Goal: Information Seeking & Learning: Learn about a topic

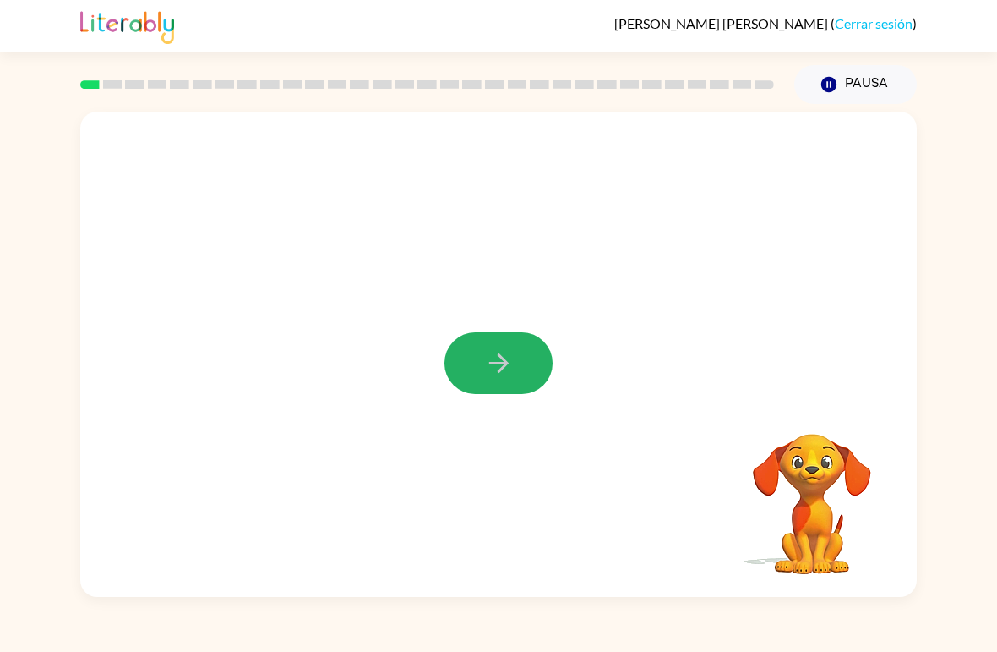
click at [499, 376] on icon "button" at bounding box center [499, 363] width 30 height 30
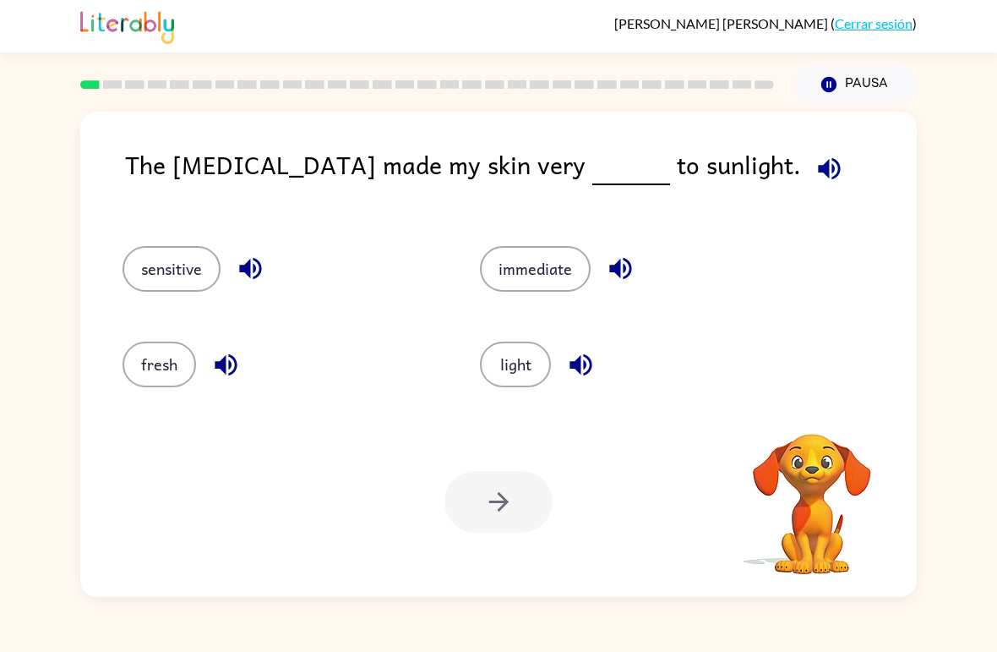
click at [818, 167] on icon "button" at bounding box center [829, 168] width 22 height 22
click at [151, 372] on button "fresh" at bounding box center [160, 364] width 74 height 46
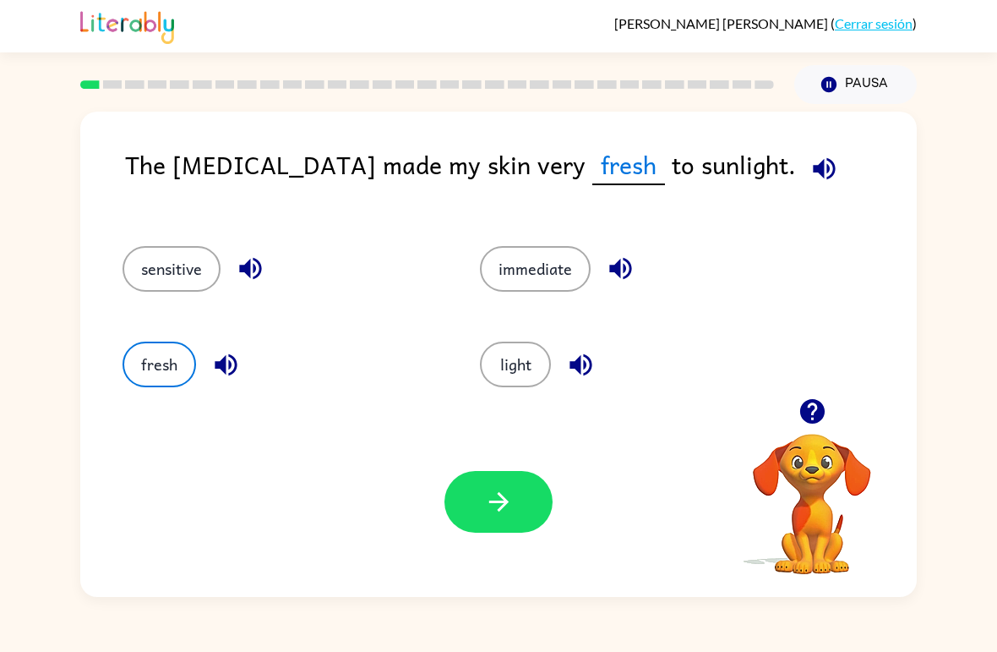
click at [231, 352] on icon "button" at bounding box center [226, 365] width 30 height 30
click at [803, 166] on button "button" at bounding box center [824, 168] width 43 height 43
click at [529, 505] on button "button" at bounding box center [499, 502] width 108 height 62
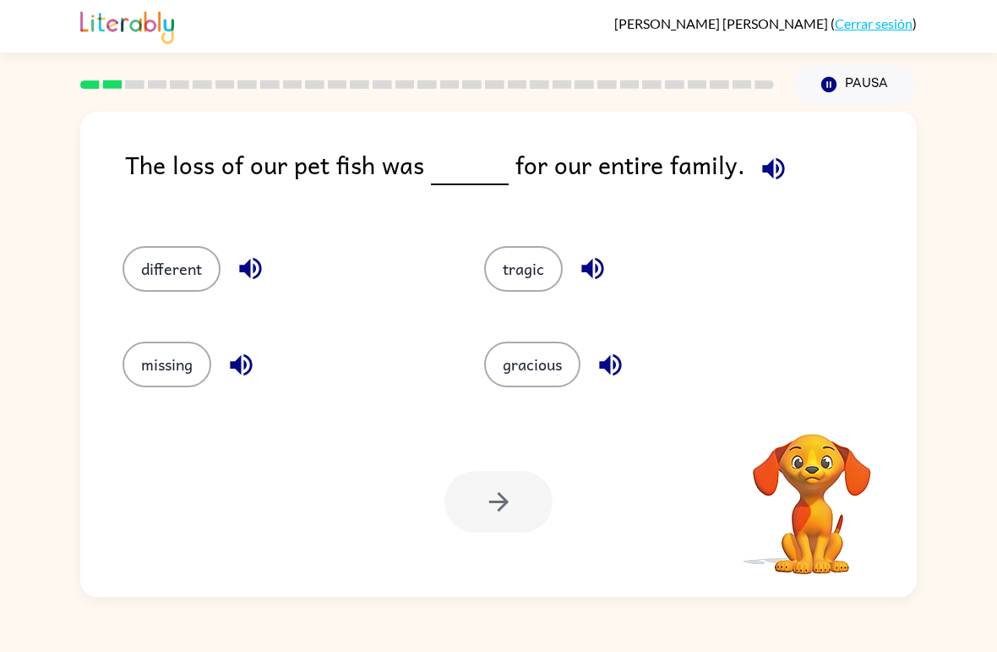
click at [778, 168] on icon "button" at bounding box center [774, 169] width 30 height 30
click at [772, 169] on icon "button" at bounding box center [774, 169] width 30 height 30
click at [255, 269] on icon "button" at bounding box center [250, 269] width 22 height 22
click at [251, 358] on icon "button" at bounding box center [241, 365] width 30 height 30
click at [594, 265] on icon "button" at bounding box center [593, 269] width 30 height 30
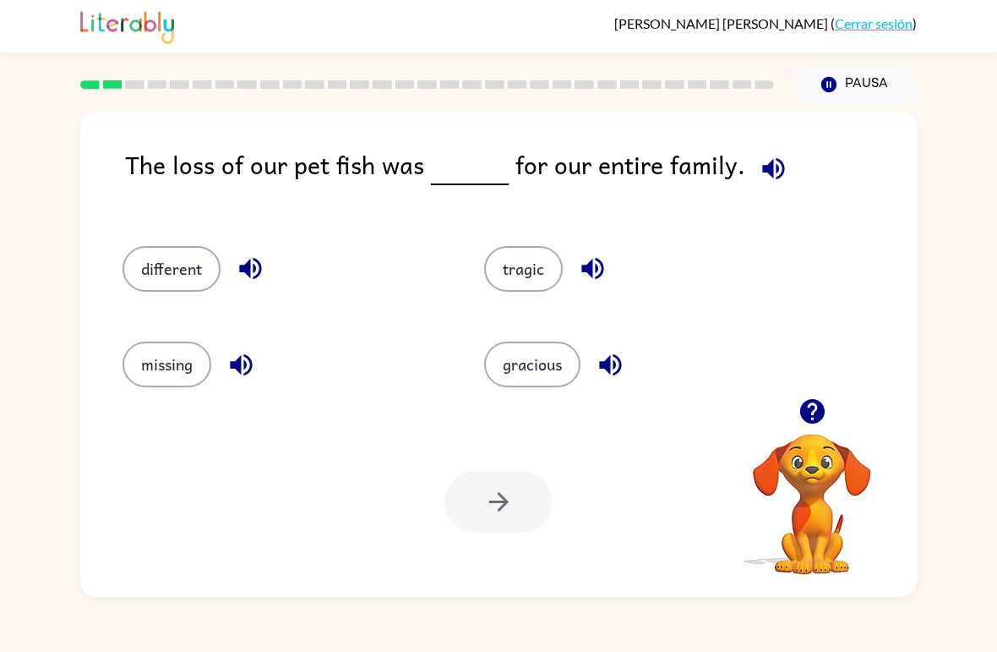
click at [614, 367] on icon "button" at bounding box center [610, 364] width 22 height 22
click at [612, 368] on icon "button" at bounding box center [610, 364] width 22 height 22
click at [185, 273] on button "different" at bounding box center [172, 269] width 98 height 46
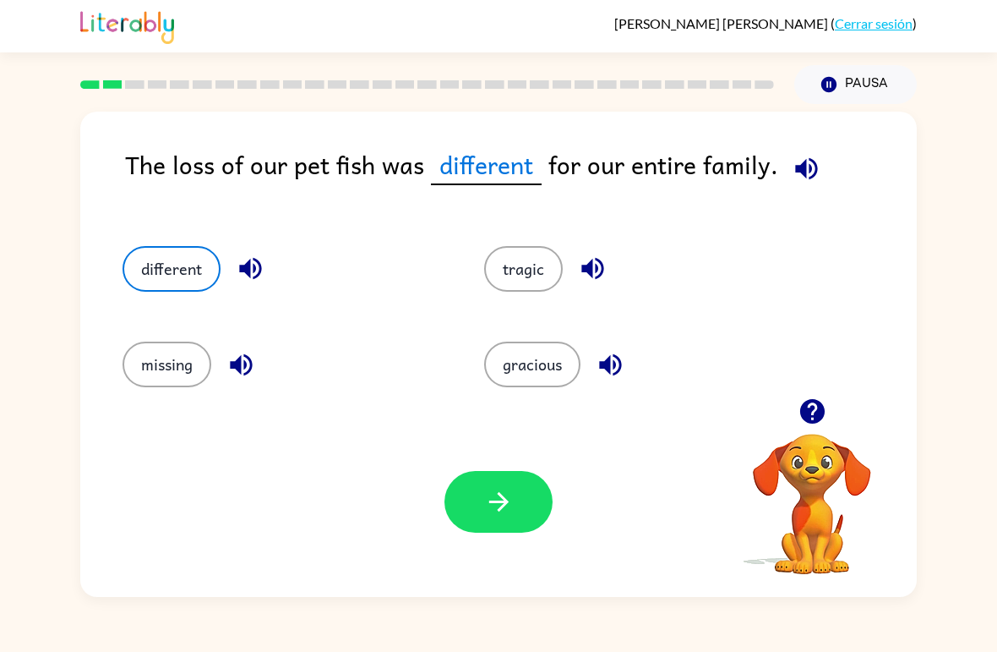
click at [504, 491] on icon "button" at bounding box center [499, 502] width 30 height 30
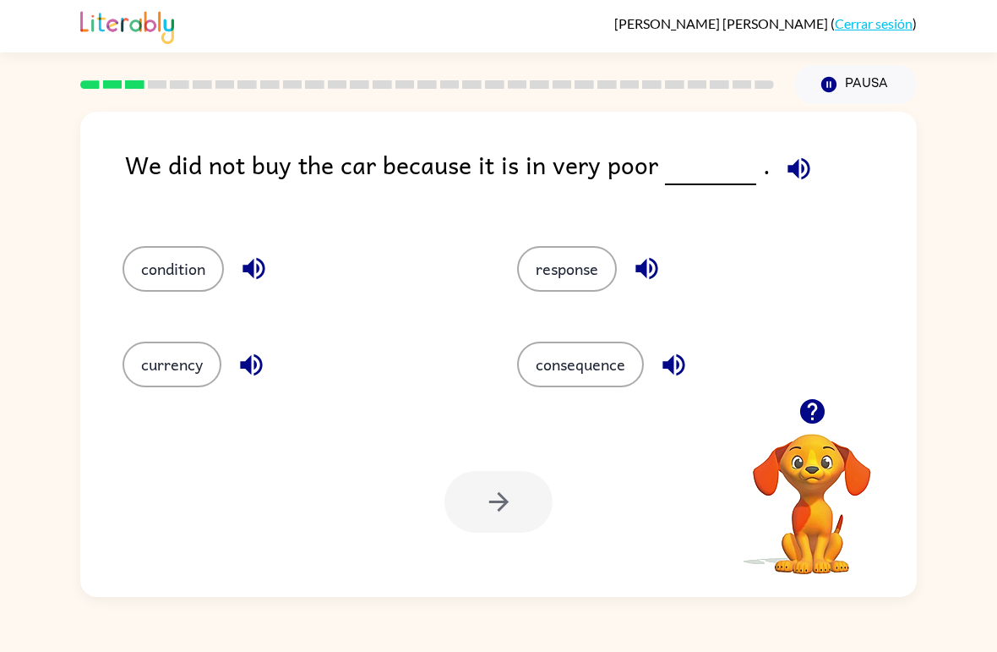
click at [788, 176] on icon "button" at bounding box center [799, 168] width 22 height 22
click at [259, 277] on icon "button" at bounding box center [254, 269] width 30 height 30
click at [243, 372] on icon "button" at bounding box center [252, 365] width 30 height 30
click at [658, 265] on icon "button" at bounding box center [647, 269] width 30 height 30
click at [686, 359] on icon "button" at bounding box center [674, 365] width 30 height 30
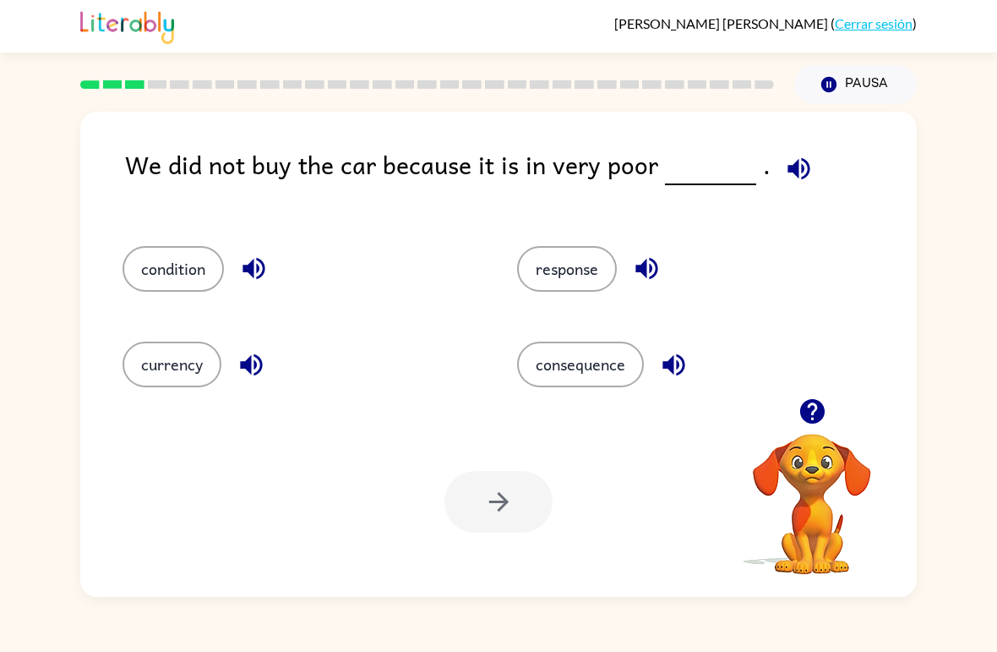
click at [243, 369] on icon "button" at bounding box center [252, 365] width 30 height 30
click at [253, 268] on icon "button" at bounding box center [254, 269] width 22 height 22
click at [159, 260] on button "condition" at bounding box center [173, 269] width 101 height 46
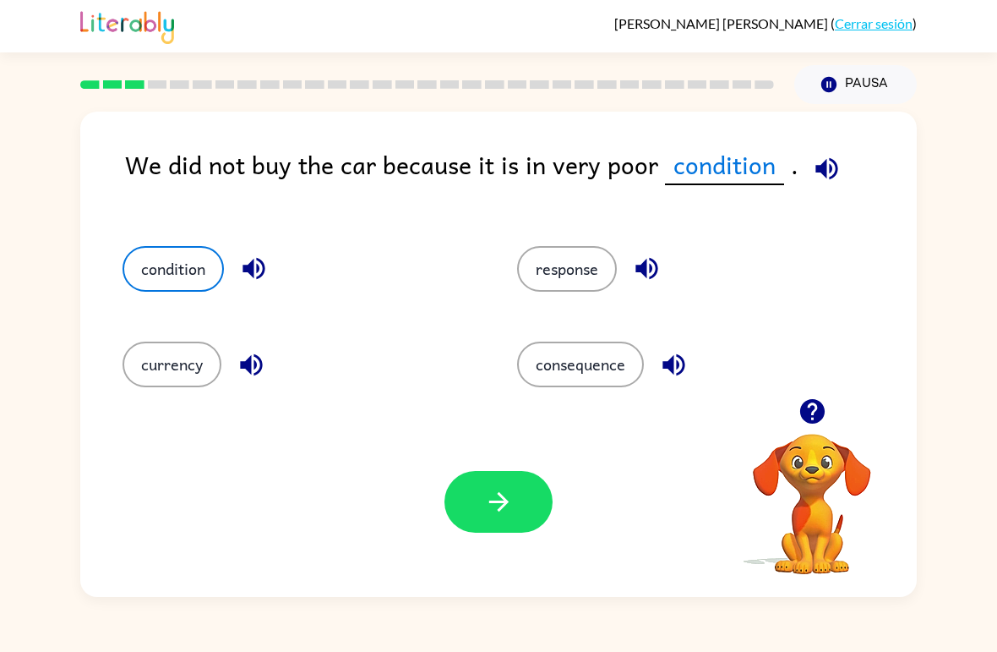
click at [504, 516] on icon "button" at bounding box center [499, 502] width 30 height 30
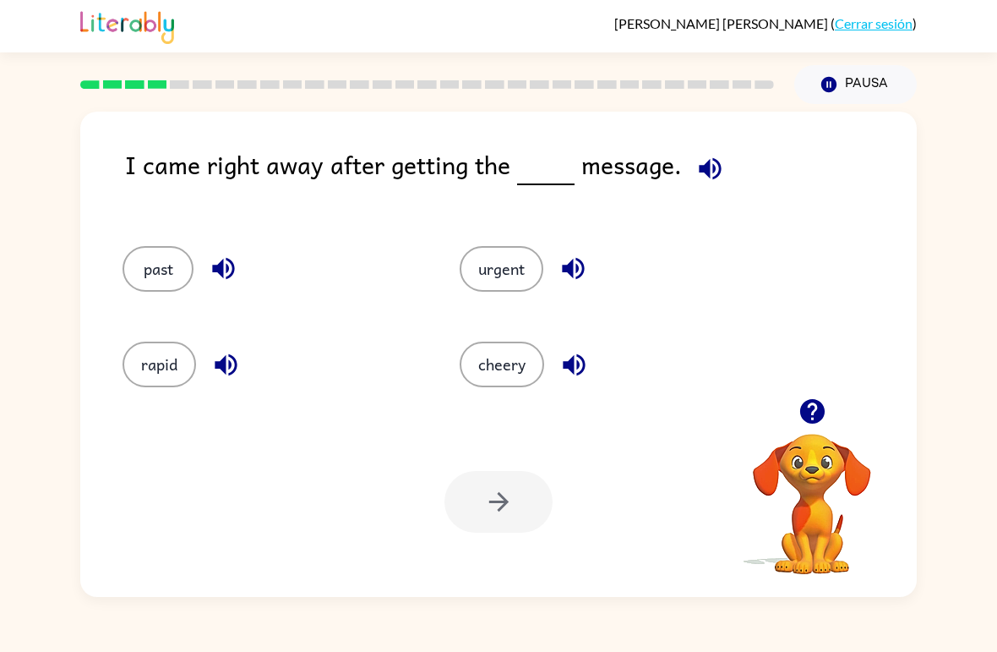
click at [718, 169] on icon "button" at bounding box center [711, 169] width 30 height 30
click at [706, 177] on icon "button" at bounding box center [710, 168] width 22 height 22
click at [723, 180] on button "button" at bounding box center [710, 168] width 43 height 43
click at [581, 270] on icon "button" at bounding box center [574, 269] width 30 height 30
click at [580, 366] on icon "button" at bounding box center [574, 364] width 22 height 22
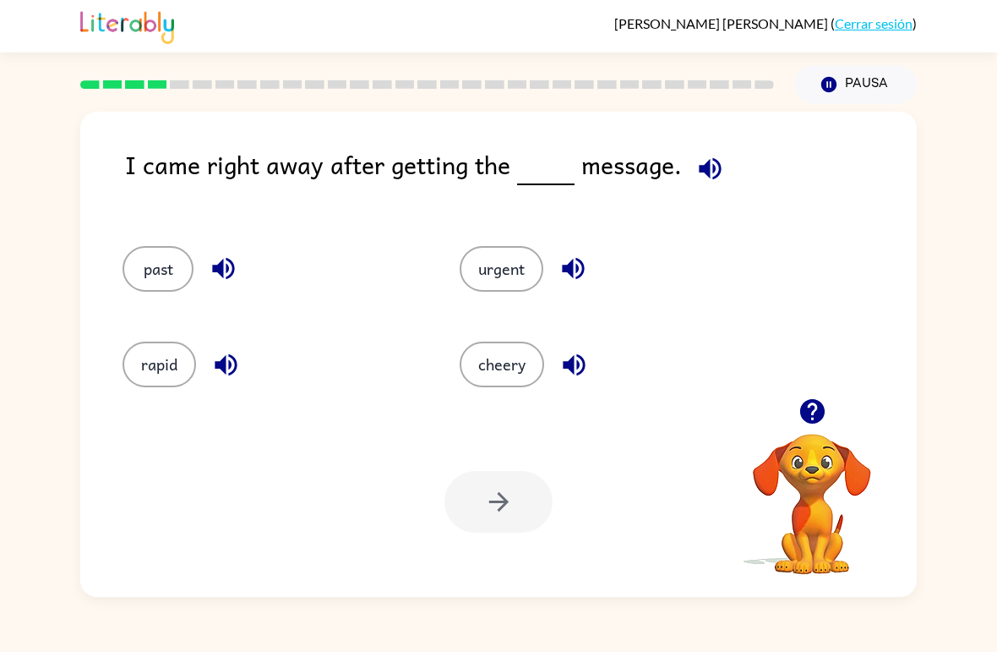
click at [233, 374] on icon "button" at bounding box center [226, 364] width 22 height 22
click at [221, 275] on icon "button" at bounding box center [223, 269] width 22 height 22
click at [143, 253] on button "past" at bounding box center [158, 269] width 71 height 46
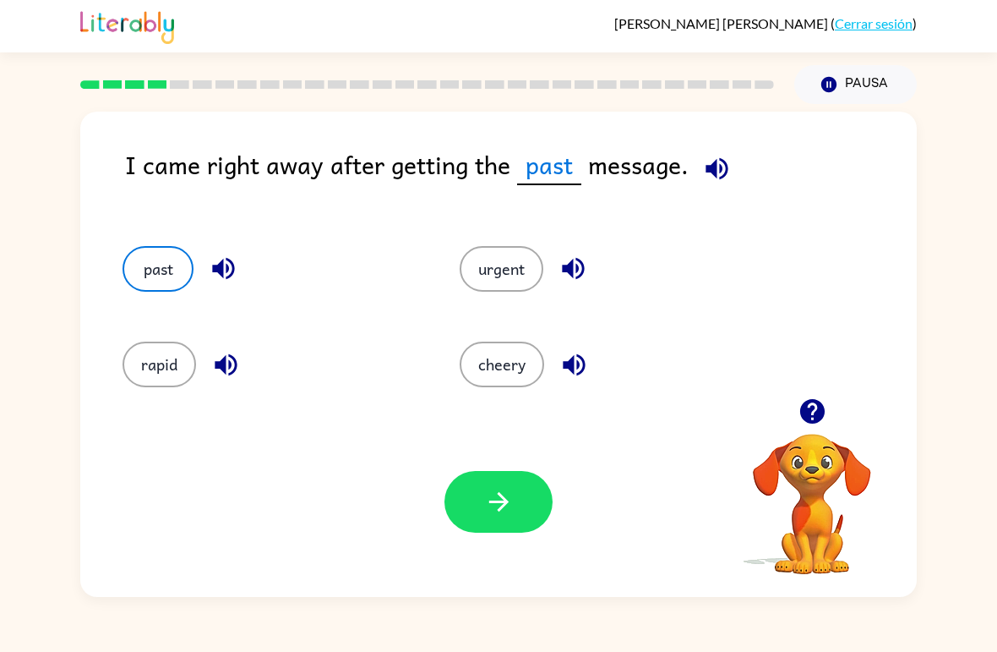
click at [543, 499] on button "button" at bounding box center [499, 502] width 108 height 62
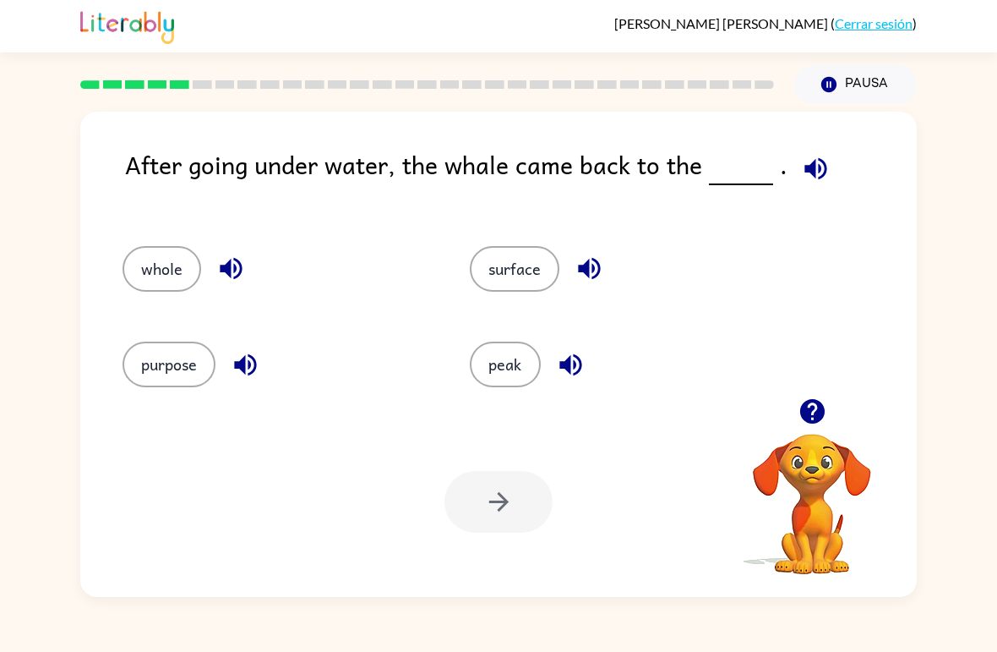
click at [801, 170] on icon "button" at bounding box center [816, 169] width 30 height 30
click at [810, 513] on video "Tu navegador debe admitir la reproducción de archivos .mp4 para usar Literably.…" at bounding box center [812, 491] width 169 height 169
click at [825, 422] on icon "button" at bounding box center [813, 411] width 30 height 30
click at [825, 422] on video "Tu navegador debe admitir la reproducción de archivos .mp4 para usar Literably.…" at bounding box center [812, 491] width 169 height 169
click at [584, 266] on icon "button" at bounding box center [589, 269] width 22 height 22
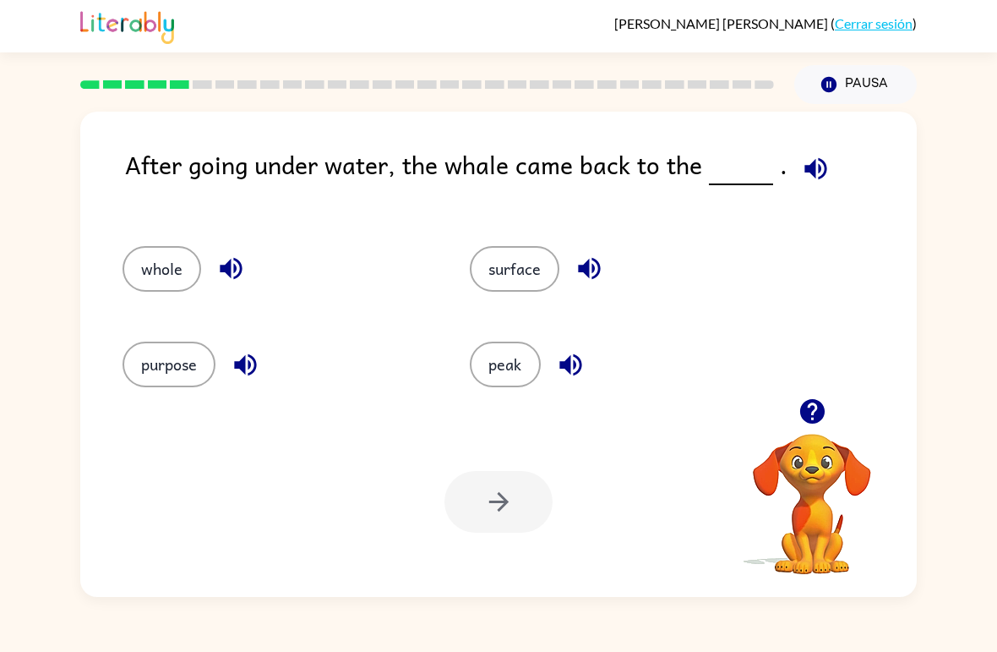
click at [565, 365] on icon "button" at bounding box center [570, 364] width 22 height 22
click at [226, 263] on icon "button" at bounding box center [231, 269] width 30 height 30
click at [257, 362] on icon "button" at bounding box center [246, 365] width 30 height 30
click at [805, 178] on icon "button" at bounding box center [816, 169] width 30 height 30
click at [237, 263] on icon "button" at bounding box center [231, 269] width 22 height 22
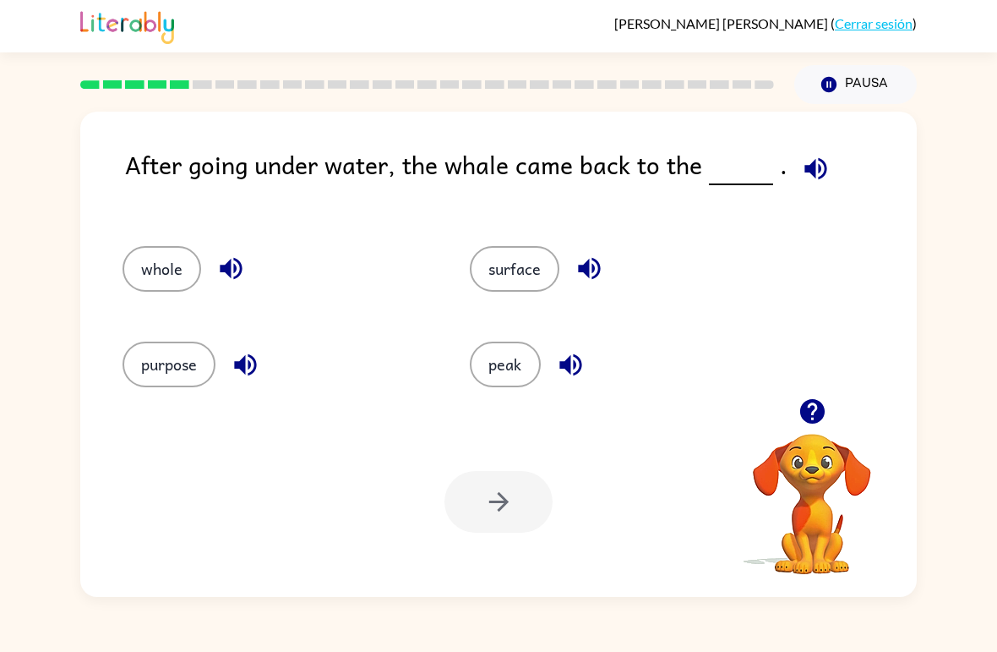
click at [516, 362] on button "peak" at bounding box center [505, 364] width 71 height 46
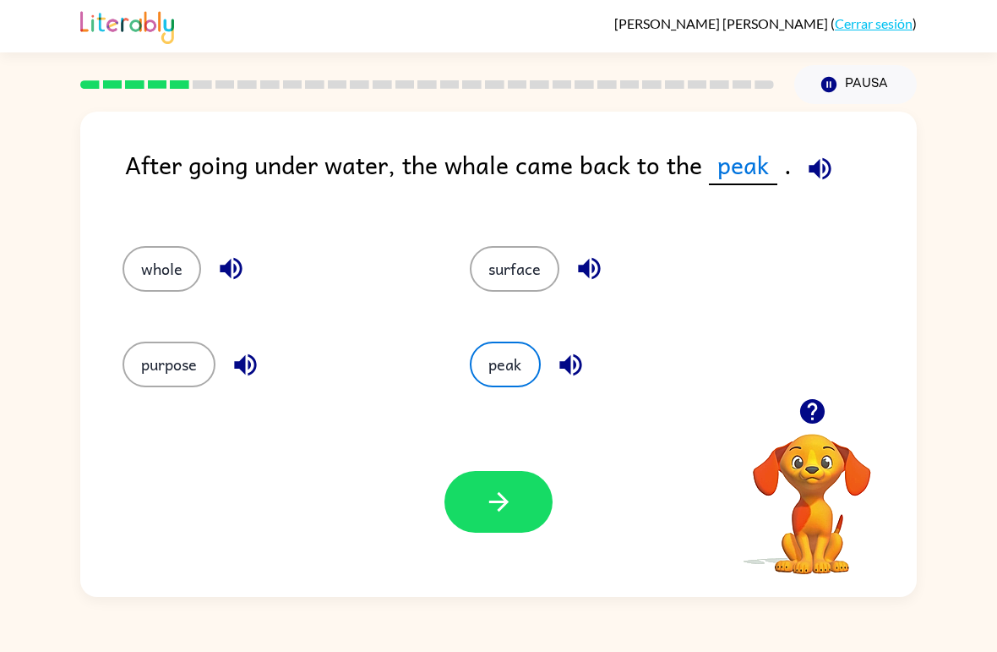
click at [488, 490] on icon "button" at bounding box center [499, 502] width 30 height 30
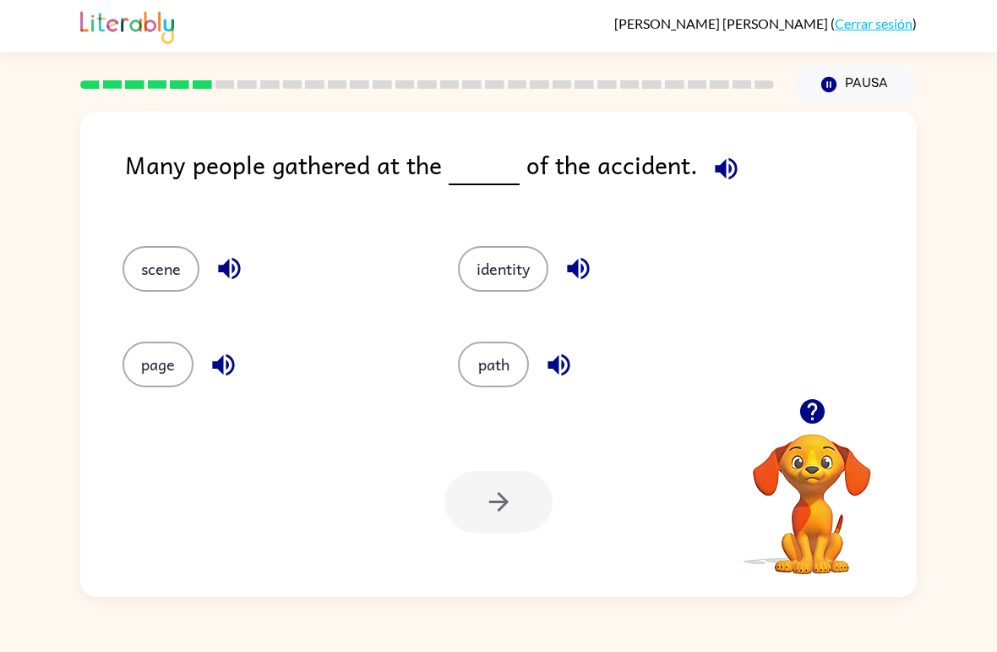
click at [732, 186] on button "button" at bounding box center [726, 168] width 43 height 43
click at [574, 273] on icon "button" at bounding box center [578, 269] width 22 height 22
click at [231, 273] on icon "button" at bounding box center [230, 269] width 30 height 30
click at [221, 365] on icon "button" at bounding box center [223, 364] width 22 height 22
click at [556, 369] on icon "button" at bounding box center [559, 364] width 22 height 22
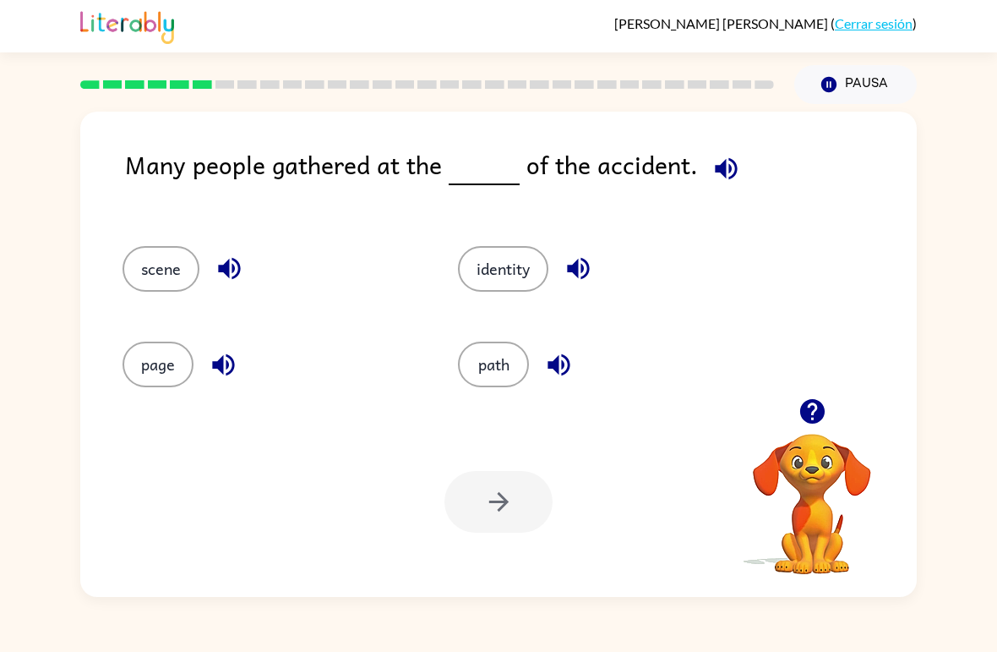
click at [489, 363] on button "path" at bounding box center [493, 364] width 71 height 46
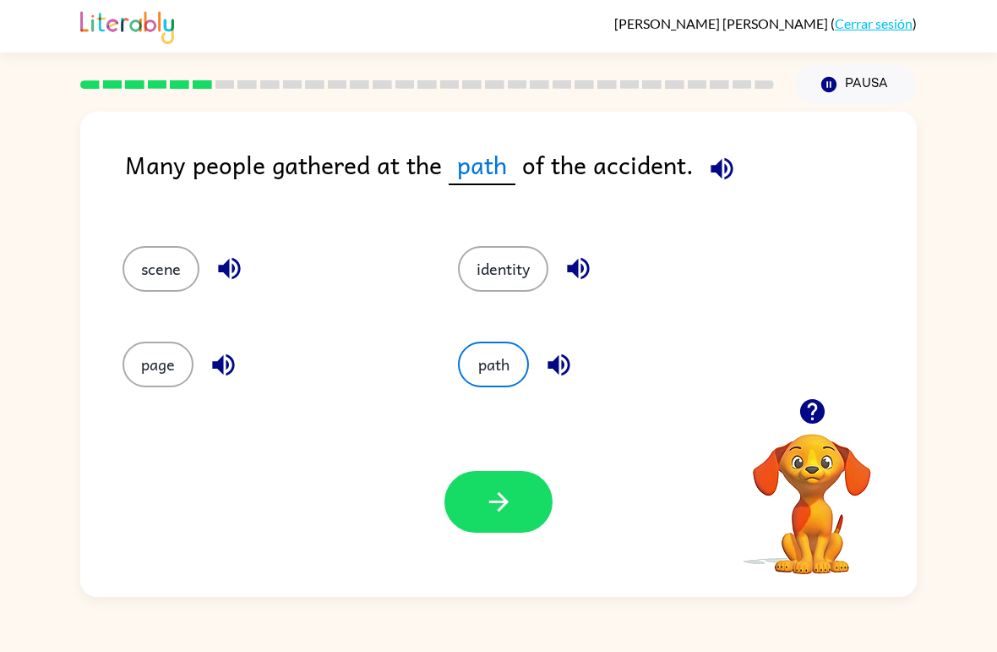
click at [517, 483] on button "button" at bounding box center [499, 502] width 108 height 62
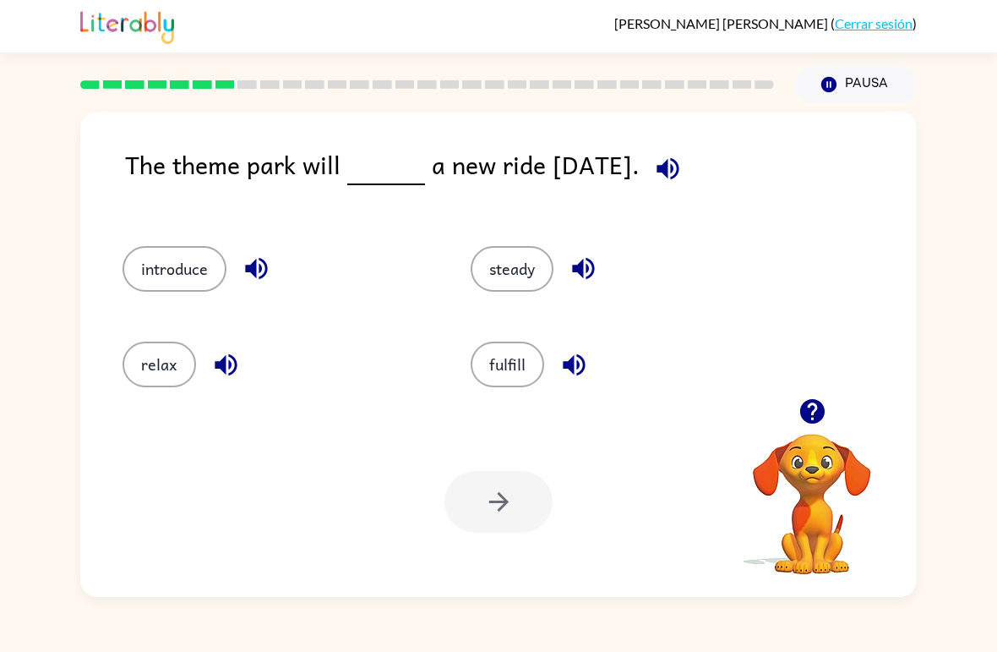
click at [686, 144] on div "The theme park will a new ride [DATE]. introduce steady relax fulfill Tu navega…" at bounding box center [498, 354] width 837 height 485
click at [683, 169] on icon "button" at bounding box center [668, 169] width 30 height 30
click at [679, 177] on icon "button" at bounding box center [668, 168] width 22 height 22
click at [265, 276] on icon "button" at bounding box center [256, 269] width 22 height 22
click at [233, 363] on icon "button" at bounding box center [226, 365] width 30 height 30
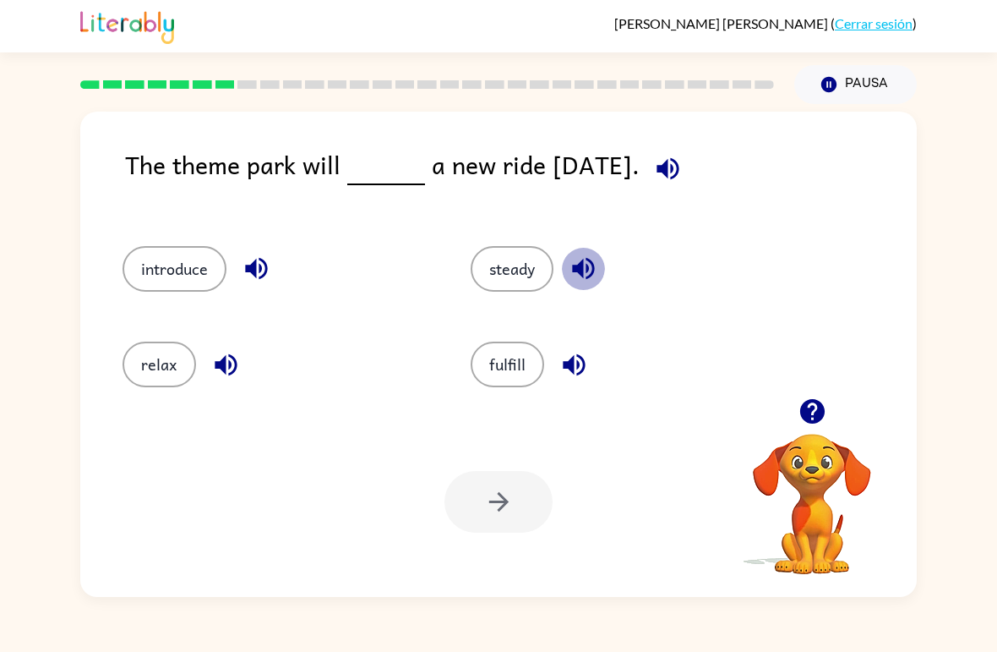
click at [589, 269] on icon "button" at bounding box center [583, 269] width 22 height 22
click at [586, 363] on icon "button" at bounding box center [574, 365] width 30 height 30
click at [151, 259] on button "introduce" at bounding box center [175, 269] width 104 height 46
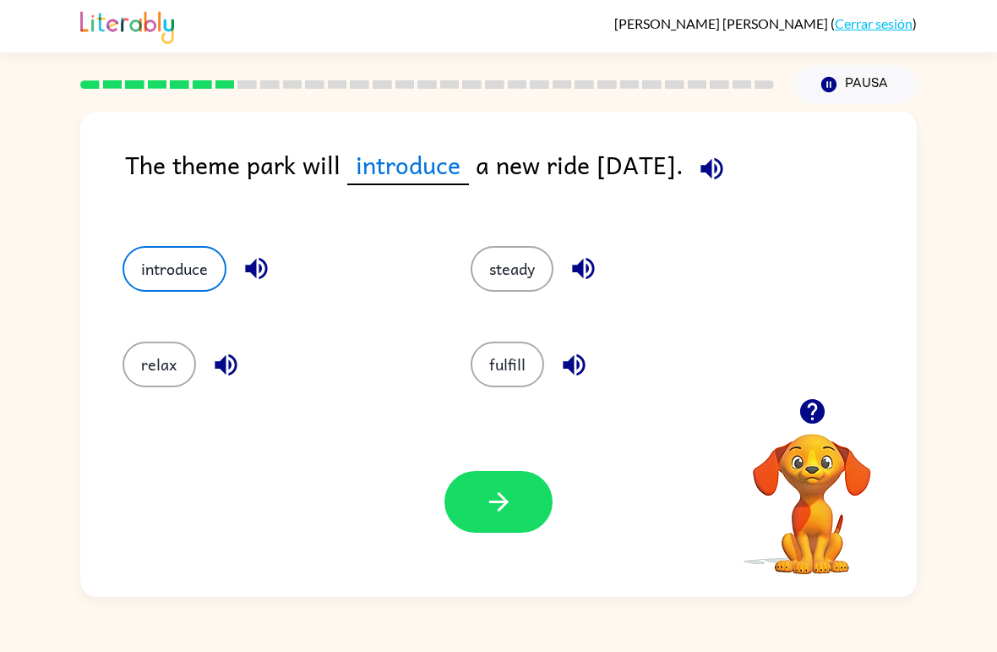
click at [517, 503] on button "button" at bounding box center [499, 502] width 108 height 62
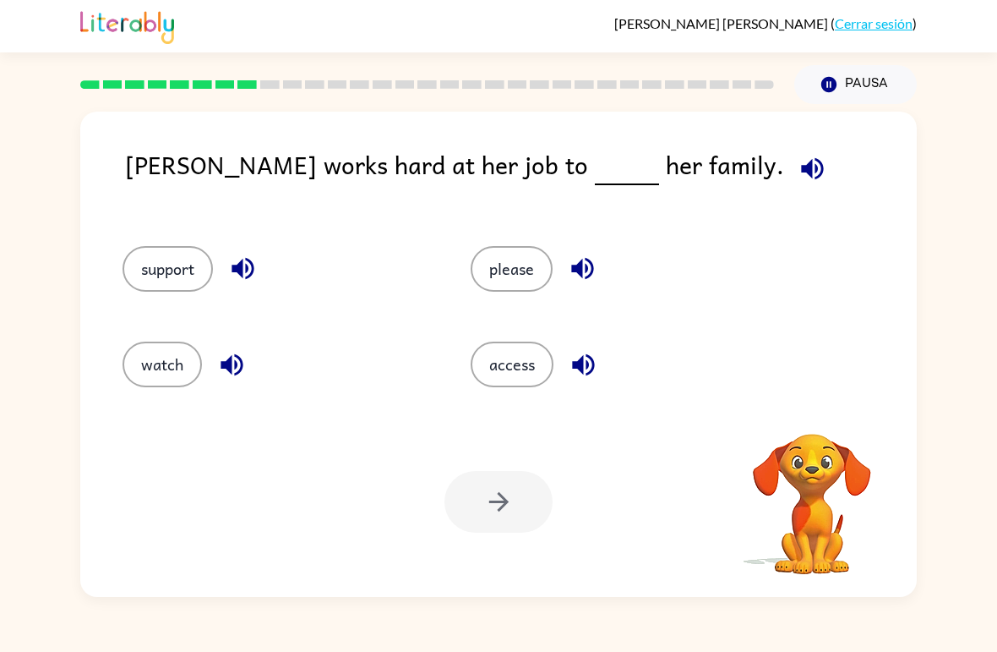
click at [798, 172] on icon "button" at bounding box center [813, 169] width 30 height 30
click at [177, 270] on button "support" at bounding box center [168, 269] width 90 height 46
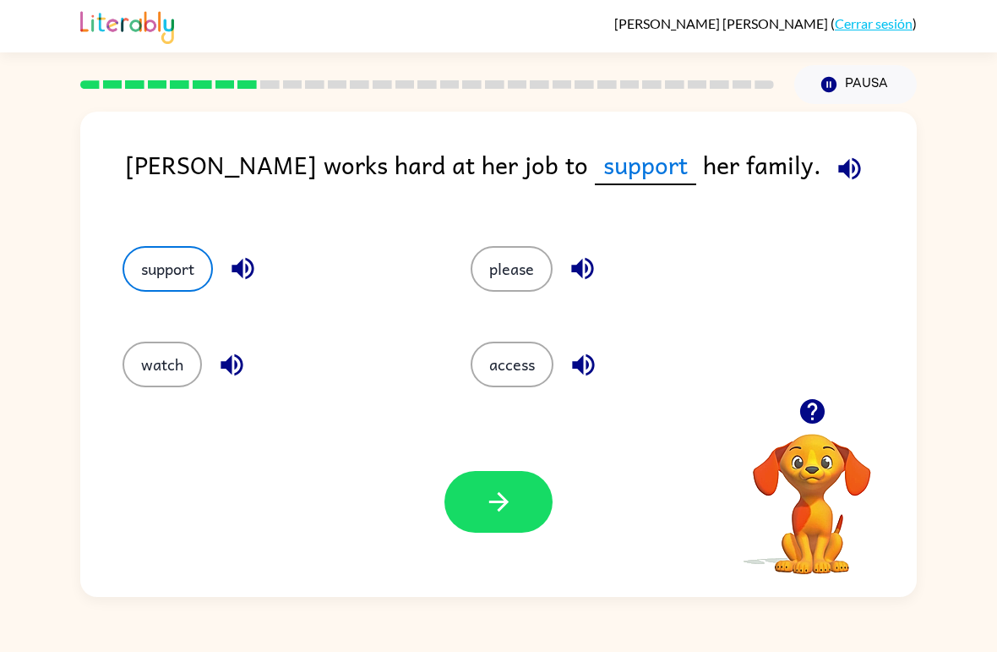
click at [251, 271] on icon "button" at bounding box center [243, 269] width 30 height 30
click at [240, 354] on icon "button" at bounding box center [232, 365] width 30 height 30
click at [579, 264] on icon "button" at bounding box center [583, 269] width 30 height 30
click at [592, 366] on icon "button" at bounding box center [584, 365] width 30 height 30
click at [526, 280] on button "please" at bounding box center [512, 269] width 82 height 46
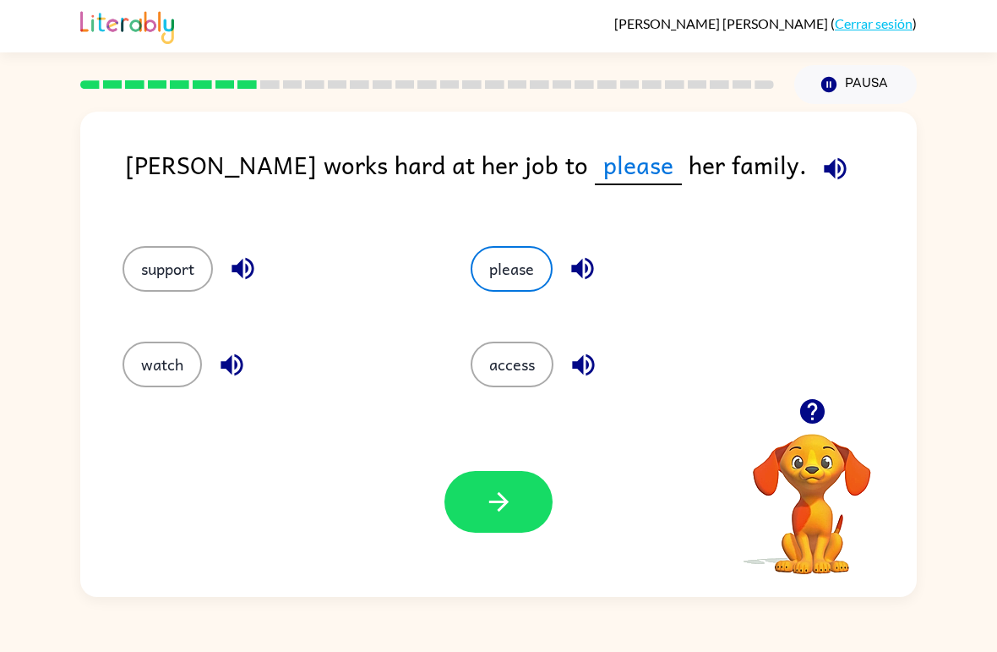
click at [493, 483] on button "button" at bounding box center [499, 502] width 108 height 62
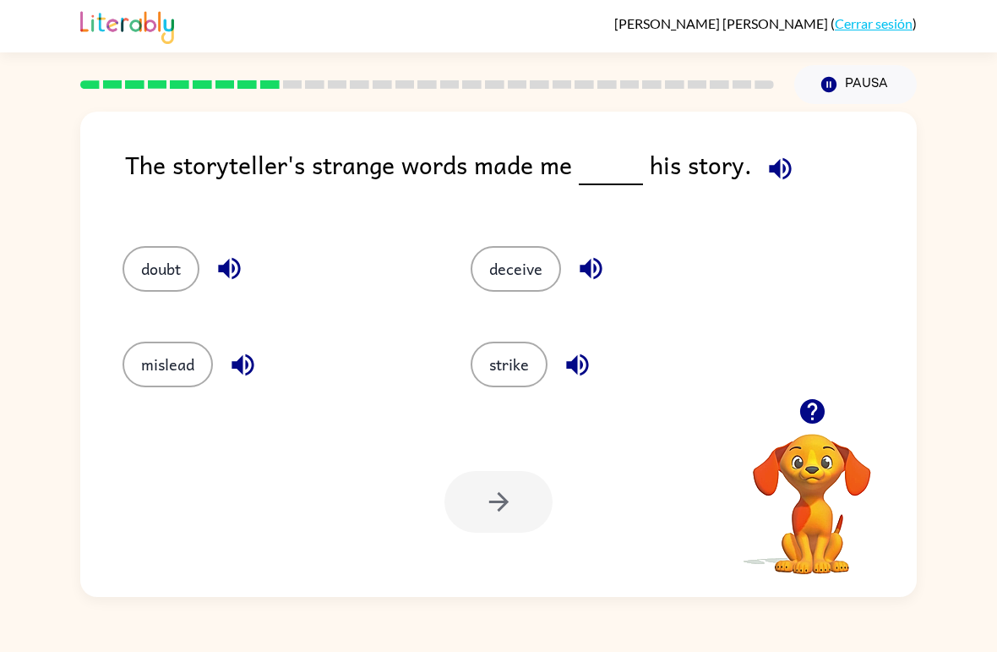
click at [781, 170] on icon "button" at bounding box center [780, 168] width 22 height 22
click at [244, 270] on icon "button" at bounding box center [230, 269] width 30 height 30
click at [244, 361] on icon "button" at bounding box center [243, 365] width 30 height 30
click at [767, 161] on icon "button" at bounding box center [781, 169] width 30 height 30
click at [184, 358] on button "mislead" at bounding box center [168, 364] width 90 height 46
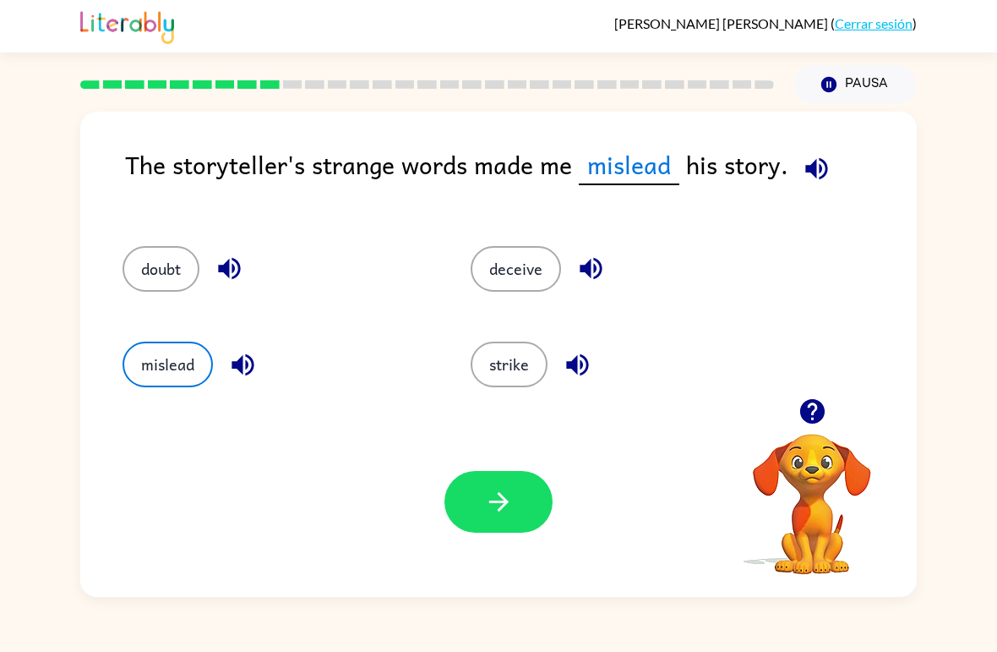
click at [438, 521] on div "Tu navegador debe admitir la reproducción de archivos .mp4 para usar Literably.…" at bounding box center [498, 502] width 837 height 190
click at [489, 505] on icon "button" at bounding box center [499, 502] width 30 height 30
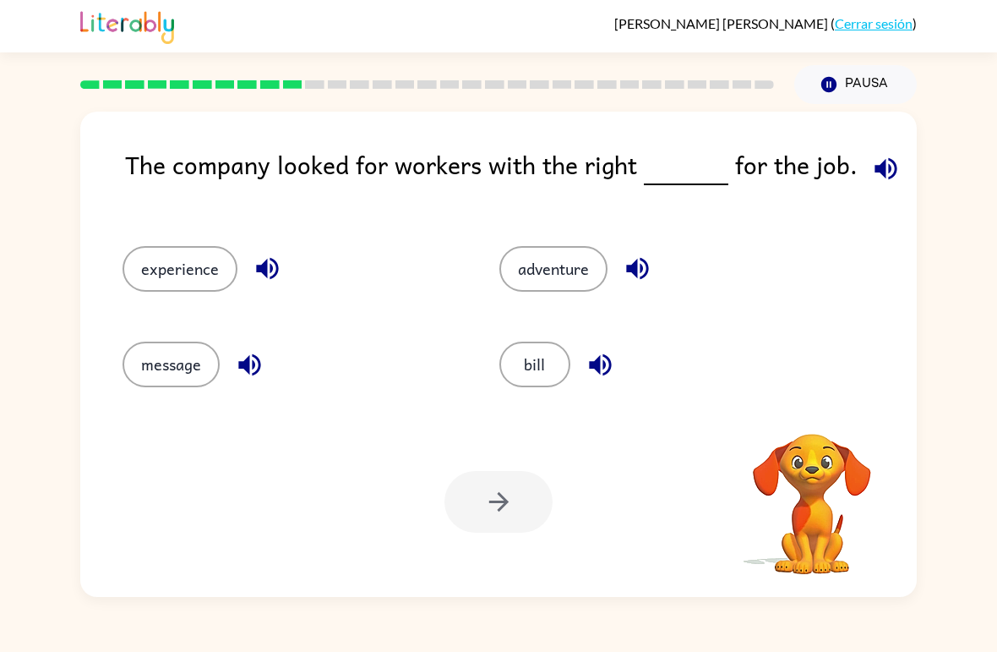
click at [875, 171] on icon "button" at bounding box center [886, 168] width 22 height 22
click at [261, 271] on icon "button" at bounding box center [267, 269] width 22 height 22
click at [254, 368] on icon "button" at bounding box center [250, 365] width 30 height 30
click at [636, 282] on icon "button" at bounding box center [638, 269] width 30 height 30
click at [599, 378] on icon "button" at bounding box center [601, 365] width 30 height 30
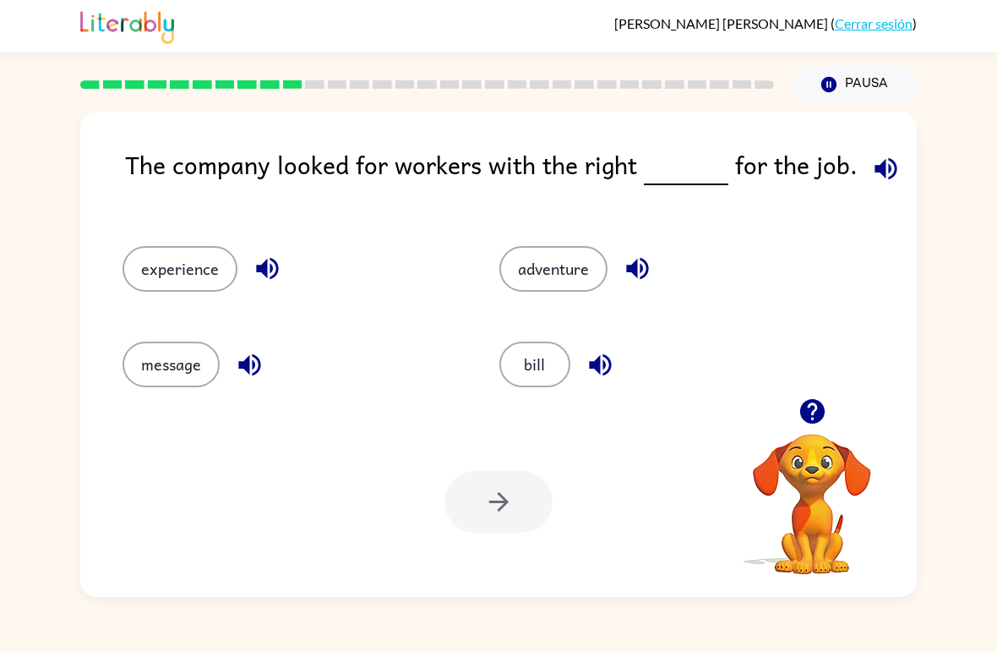
click at [518, 374] on button "bill" at bounding box center [534, 364] width 71 height 46
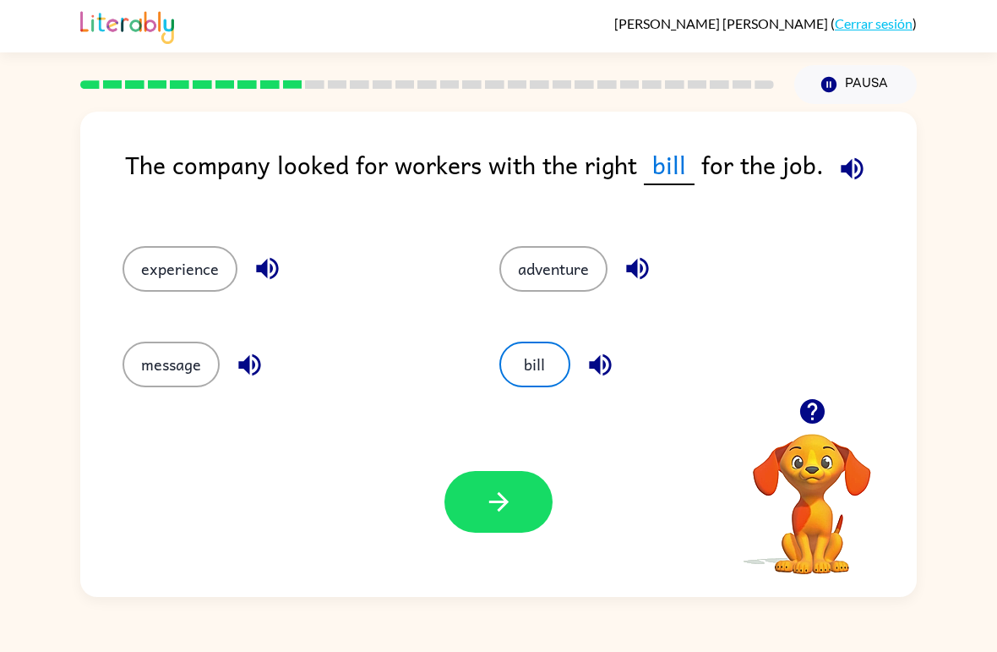
click at [506, 523] on button "button" at bounding box center [499, 502] width 108 height 62
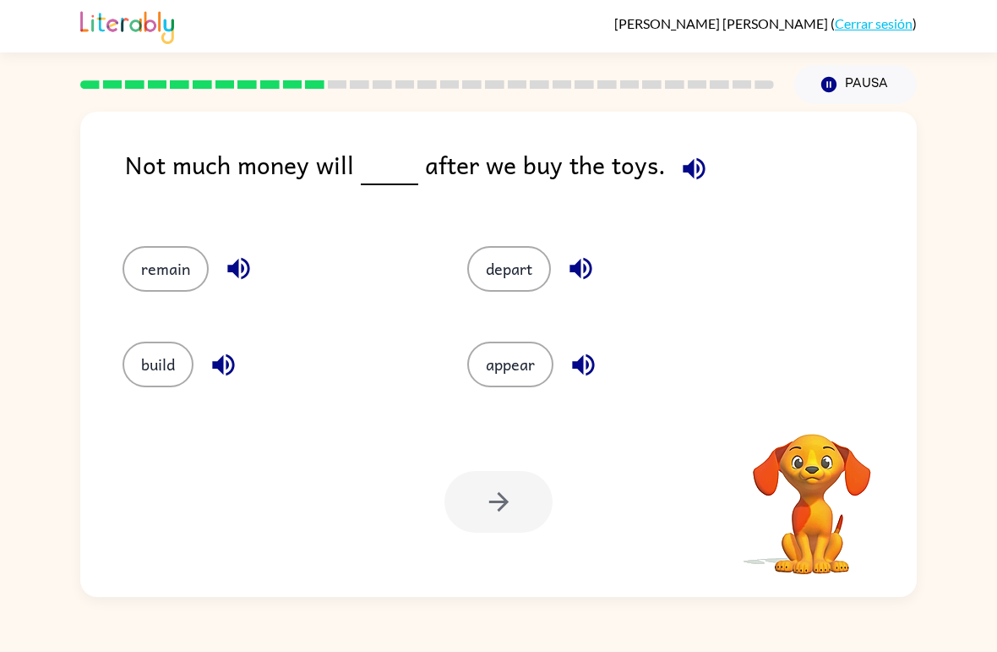
click at [695, 169] on icon "button" at bounding box center [694, 169] width 30 height 30
click at [690, 172] on icon "button" at bounding box center [694, 168] width 22 height 22
click at [690, 156] on icon "button" at bounding box center [694, 169] width 30 height 30
click at [697, 167] on icon "button" at bounding box center [694, 168] width 22 height 22
click at [239, 259] on icon "button" at bounding box center [239, 269] width 30 height 30
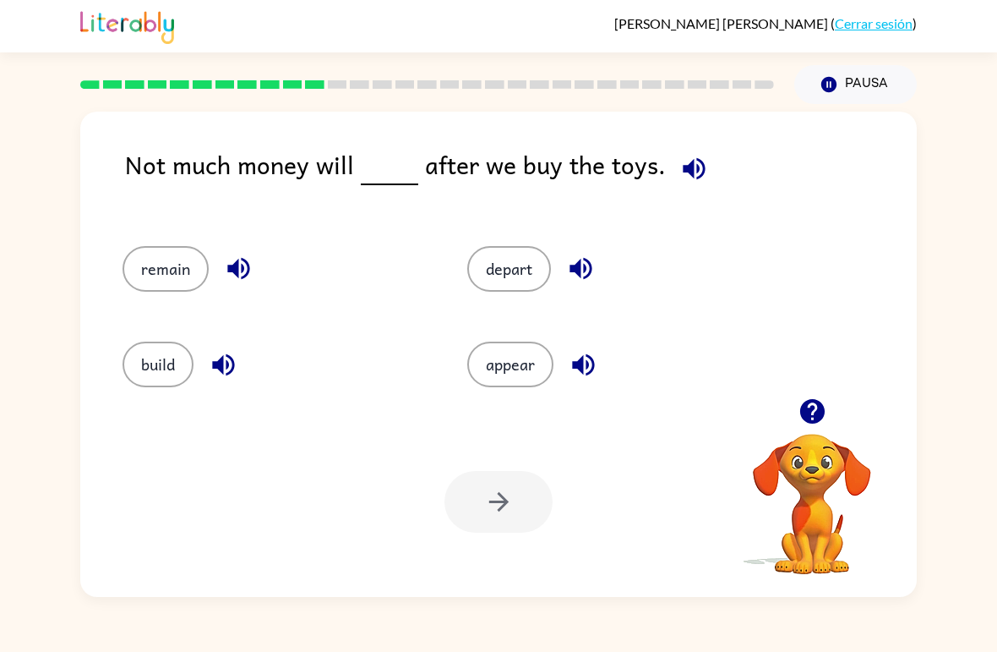
click at [225, 370] on icon "button" at bounding box center [224, 365] width 30 height 30
click at [586, 268] on icon "button" at bounding box center [581, 269] width 22 height 22
click at [594, 365] on icon "button" at bounding box center [583, 364] width 22 height 22
click at [532, 371] on button "appear" at bounding box center [510, 364] width 86 height 46
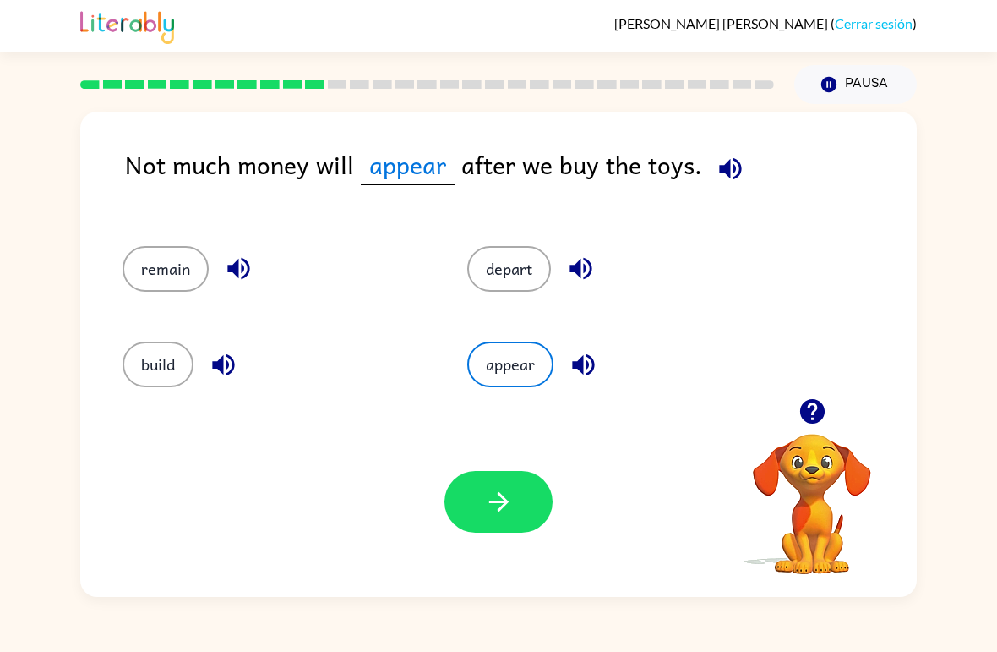
click at [483, 519] on button "button" at bounding box center [499, 502] width 108 height 62
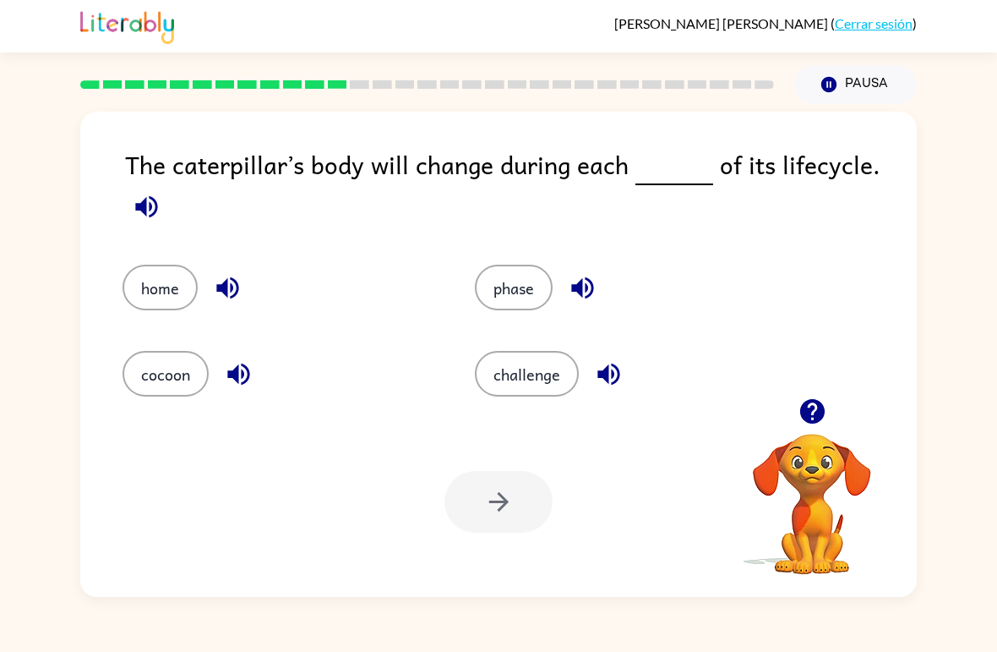
click at [871, 177] on div "The caterpillar’s body will change during each of its lifecycle." at bounding box center [521, 187] width 792 height 85
click at [145, 208] on icon "button" at bounding box center [146, 206] width 22 height 22
click at [149, 226] on button "button" at bounding box center [146, 206] width 43 height 43
click at [155, 231] on div "The caterpillar’s body will change during each of its lifecycle." at bounding box center [521, 187] width 792 height 85
click at [131, 210] on button "button" at bounding box center [146, 206] width 43 height 43
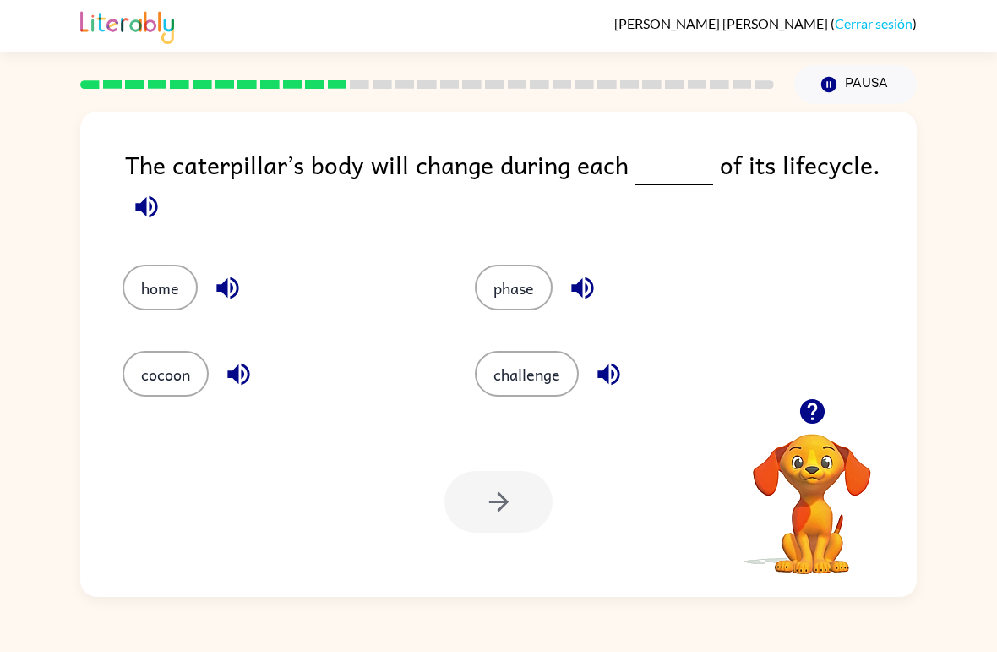
click at [134, 214] on icon "button" at bounding box center [147, 207] width 30 height 30
click at [563, 295] on button "button" at bounding box center [582, 287] width 43 height 43
click at [603, 375] on icon "button" at bounding box center [609, 374] width 22 height 22
click at [229, 287] on icon "button" at bounding box center [228, 288] width 30 height 30
click at [239, 381] on icon "button" at bounding box center [239, 374] width 30 height 30
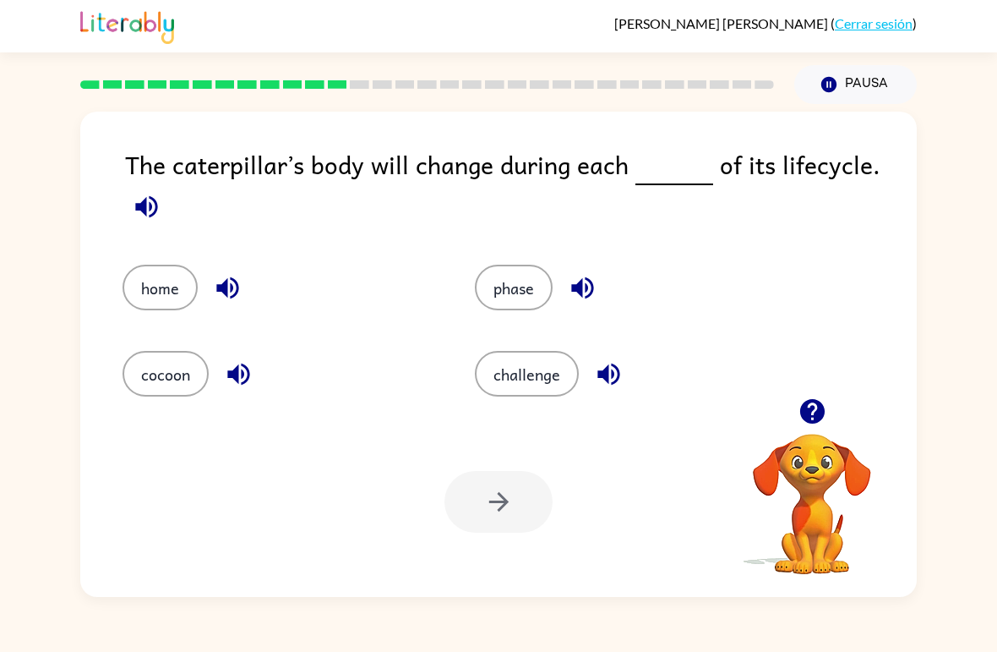
click at [169, 379] on button "cocoon" at bounding box center [166, 374] width 86 height 46
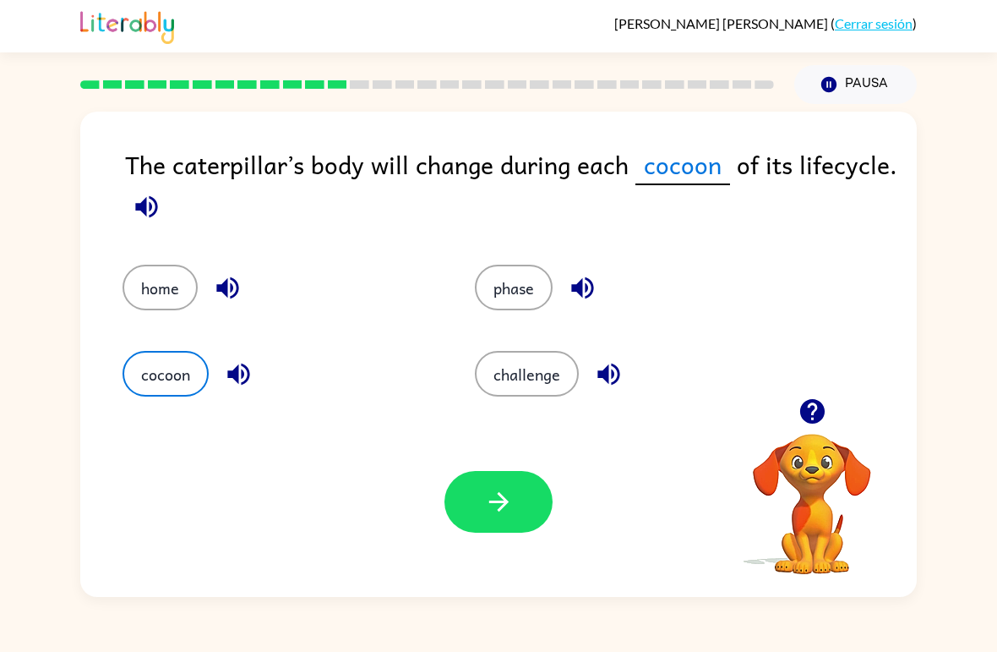
click at [509, 506] on icon "button" at bounding box center [499, 502] width 30 height 30
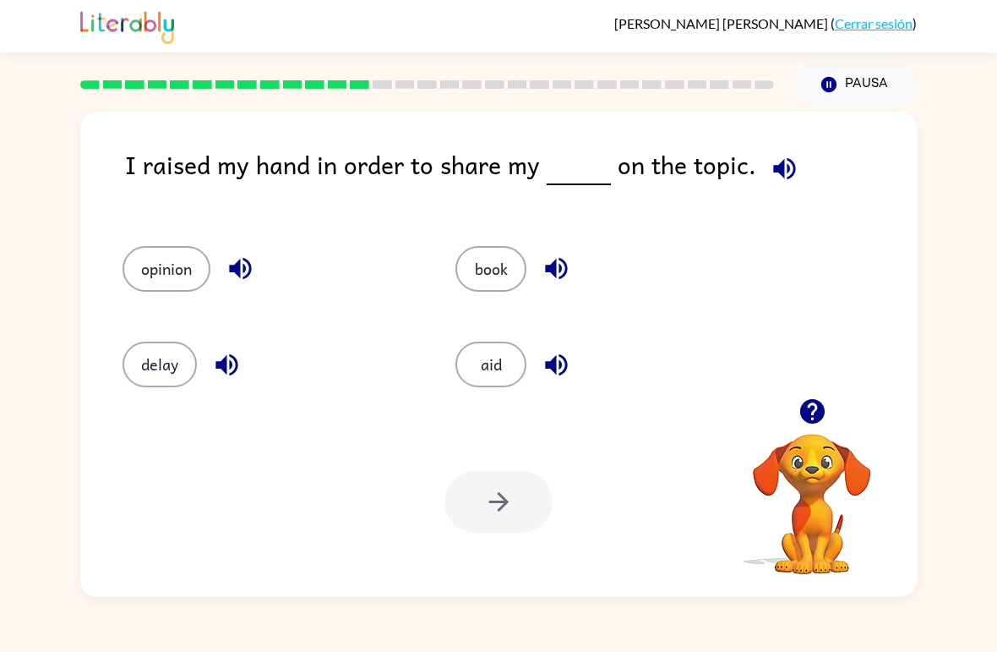
click at [790, 162] on icon "button" at bounding box center [785, 169] width 30 height 30
click at [497, 269] on button "book" at bounding box center [491, 269] width 71 height 46
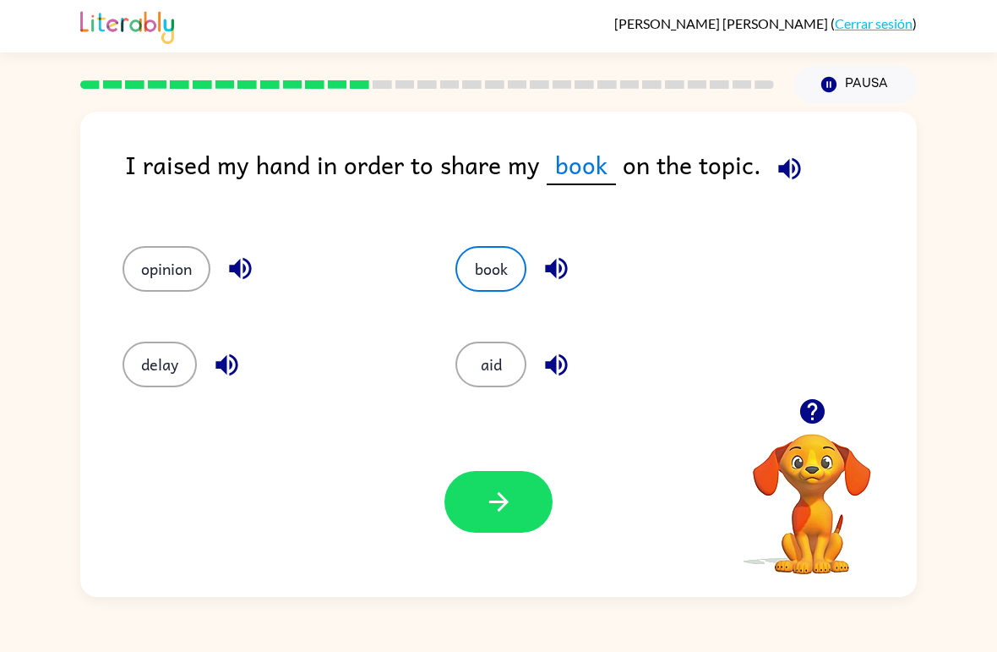
click at [496, 500] on icon "button" at bounding box center [499, 502] width 30 height 30
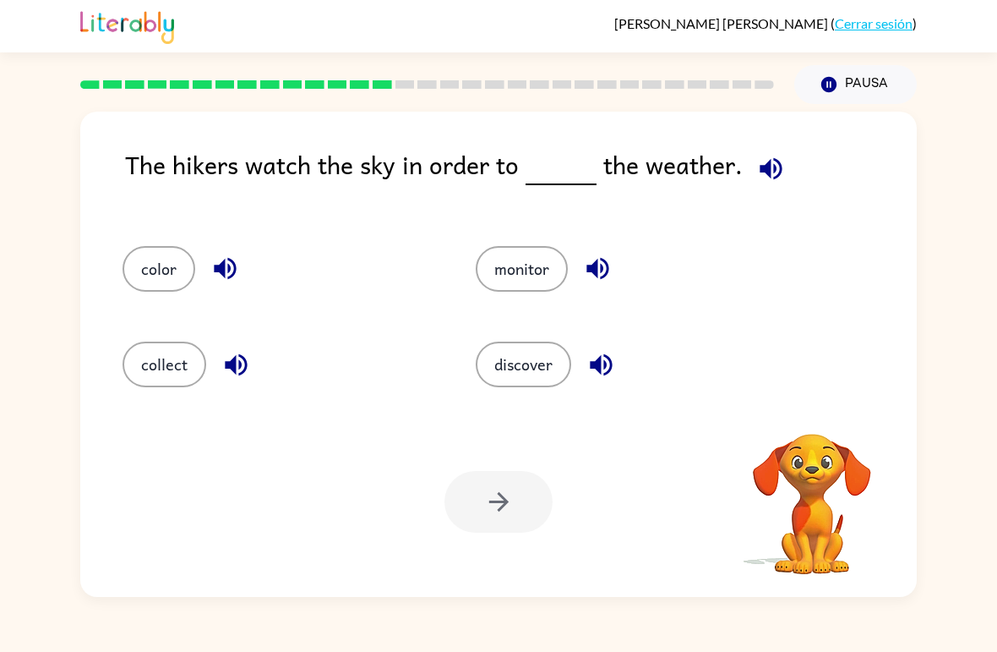
click at [768, 165] on icon "button" at bounding box center [771, 169] width 30 height 30
click at [531, 269] on button "monitor" at bounding box center [522, 269] width 92 height 46
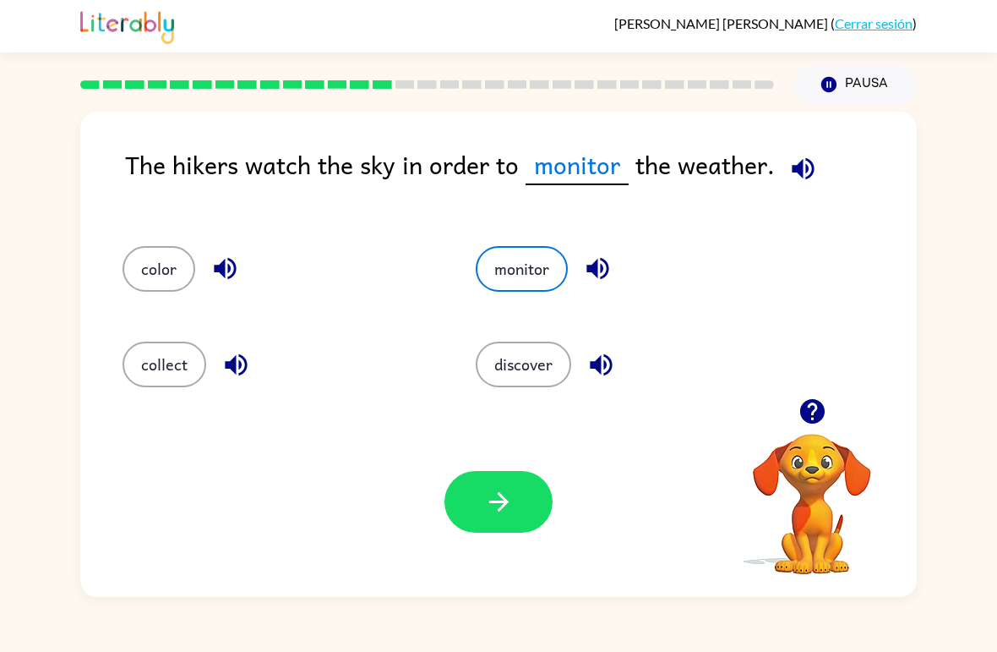
click at [510, 511] on icon "button" at bounding box center [499, 502] width 30 height 30
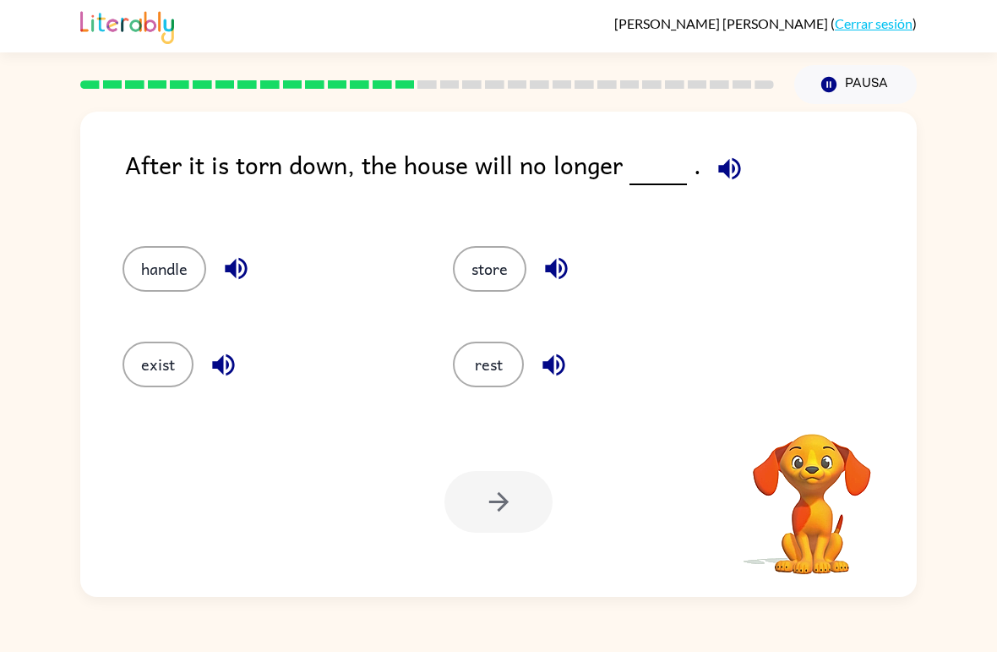
click at [734, 166] on icon "button" at bounding box center [729, 168] width 22 height 22
click at [228, 268] on icon "button" at bounding box center [236, 269] width 22 height 22
click at [226, 358] on icon "button" at bounding box center [224, 365] width 30 height 30
click at [163, 370] on button "exist" at bounding box center [158, 364] width 71 height 46
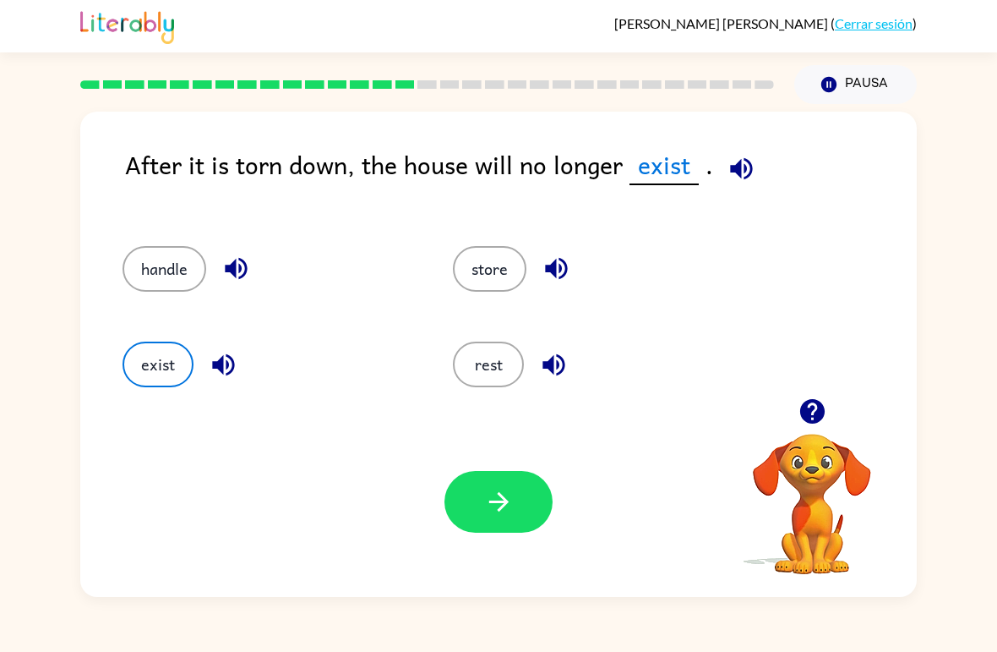
click at [507, 483] on button "button" at bounding box center [499, 502] width 108 height 62
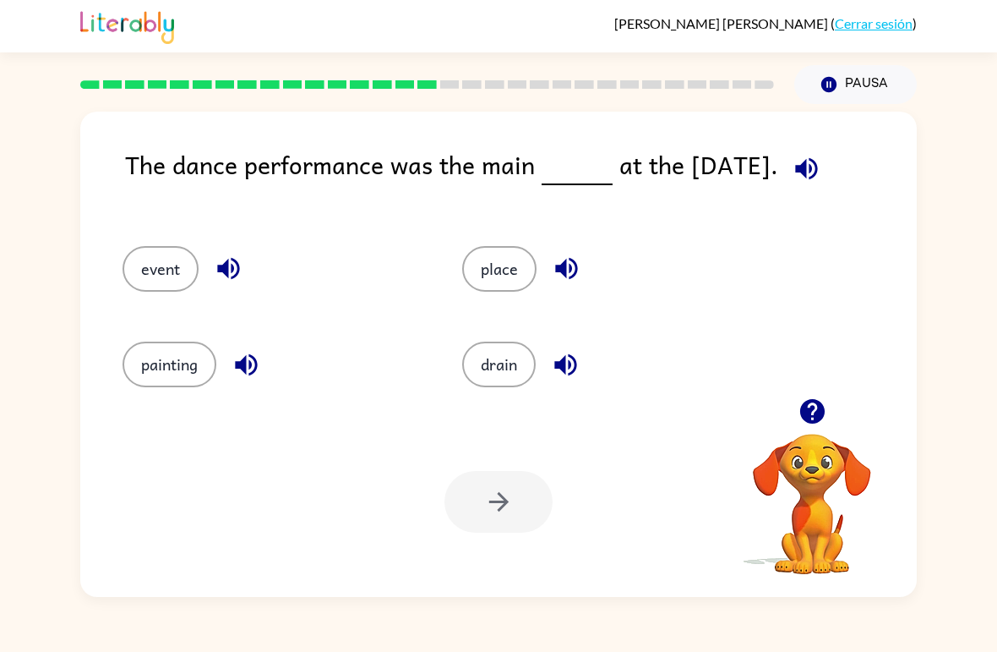
click at [810, 166] on icon "button" at bounding box center [807, 169] width 30 height 30
click at [512, 273] on button "place" at bounding box center [499, 269] width 74 height 46
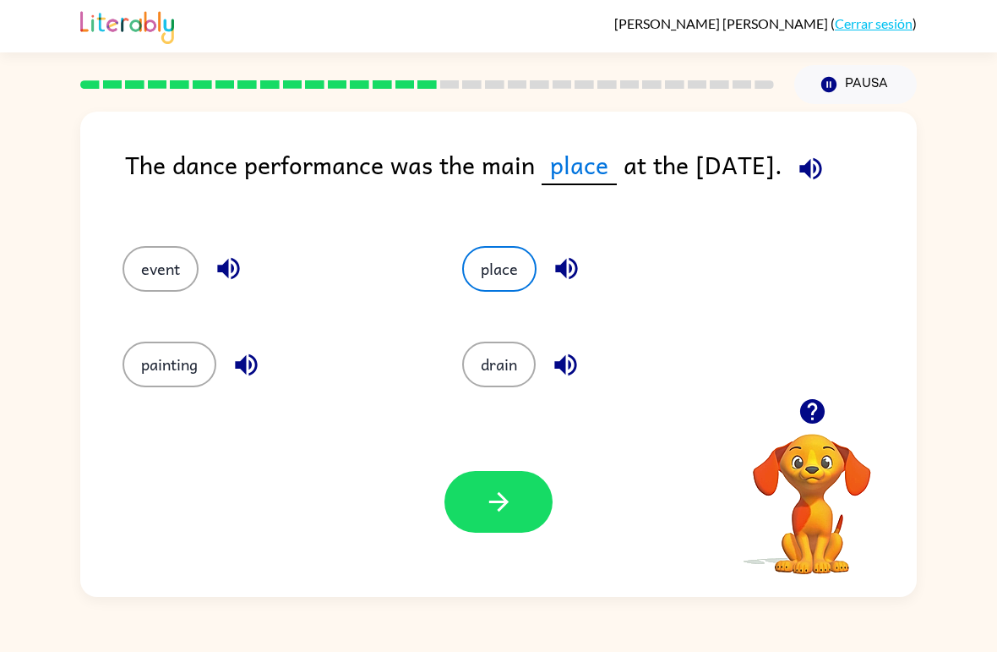
click at [498, 485] on button "button" at bounding box center [499, 502] width 108 height 62
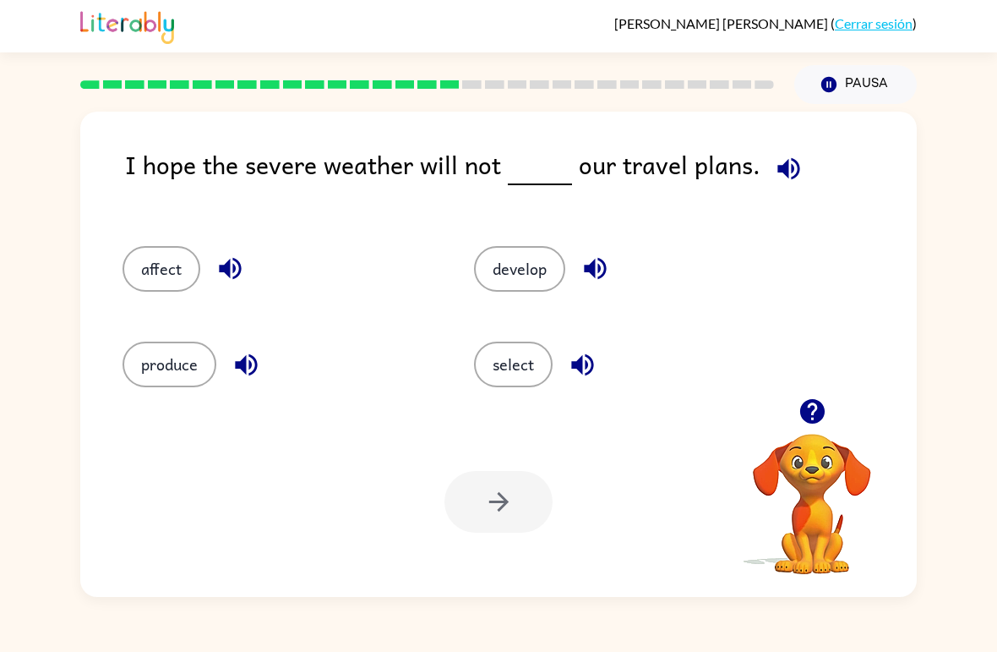
click at [778, 171] on icon "button" at bounding box center [789, 168] width 22 height 22
click at [170, 373] on button "produce" at bounding box center [170, 364] width 94 height 46
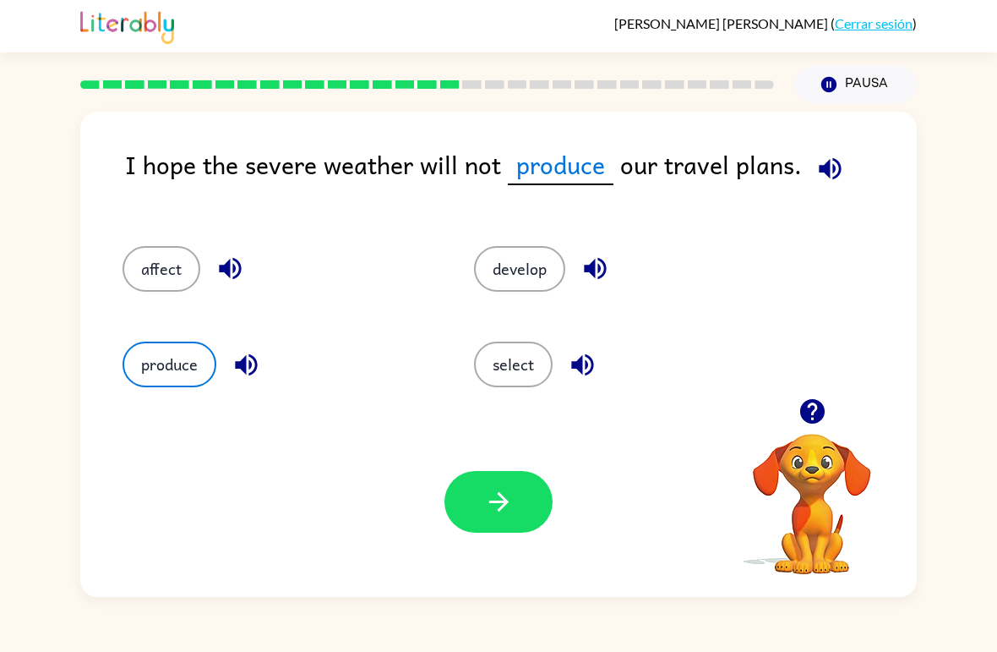
click at [486, 466] on div "Tu navegador debe admitir la reproducción de archivos .mp4 para usar Literably.…" at bounding box center [498, 502] width 837 height 190
click at [510, 513] on icon "button" at bounding box center [499, 502] width 30 height 30
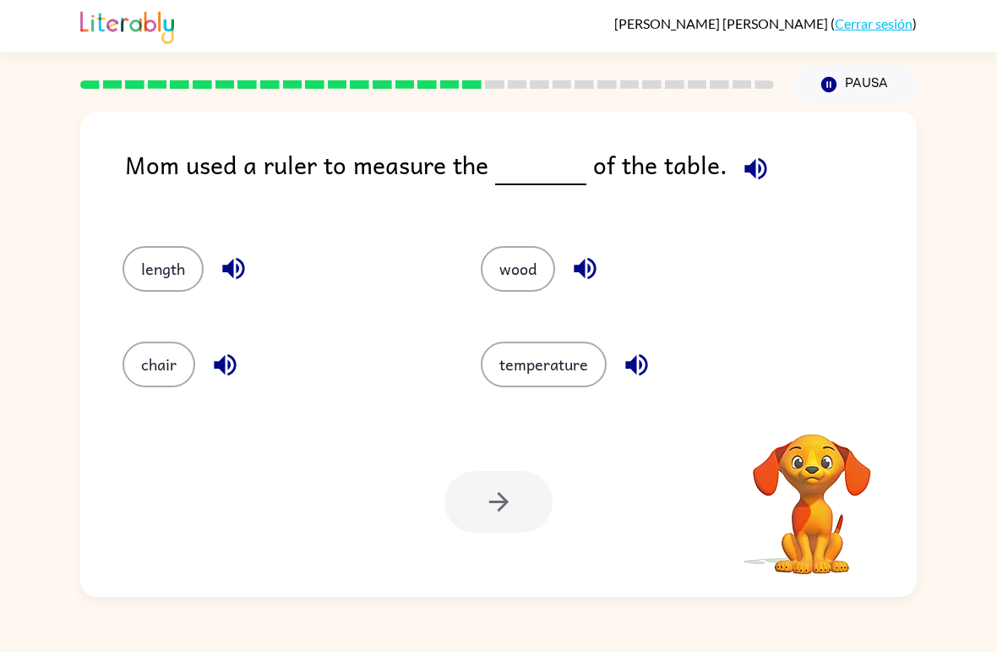
click at [750, 166] on icon "button" at bounding box center [756, 168] width 22 height 22
click at [630, 358] on icon "button" at bounding box center [637, 365] width 30 height 30
click at [551, 374] on button "temperature" at bounding box center [544, 364] width 126 height 46
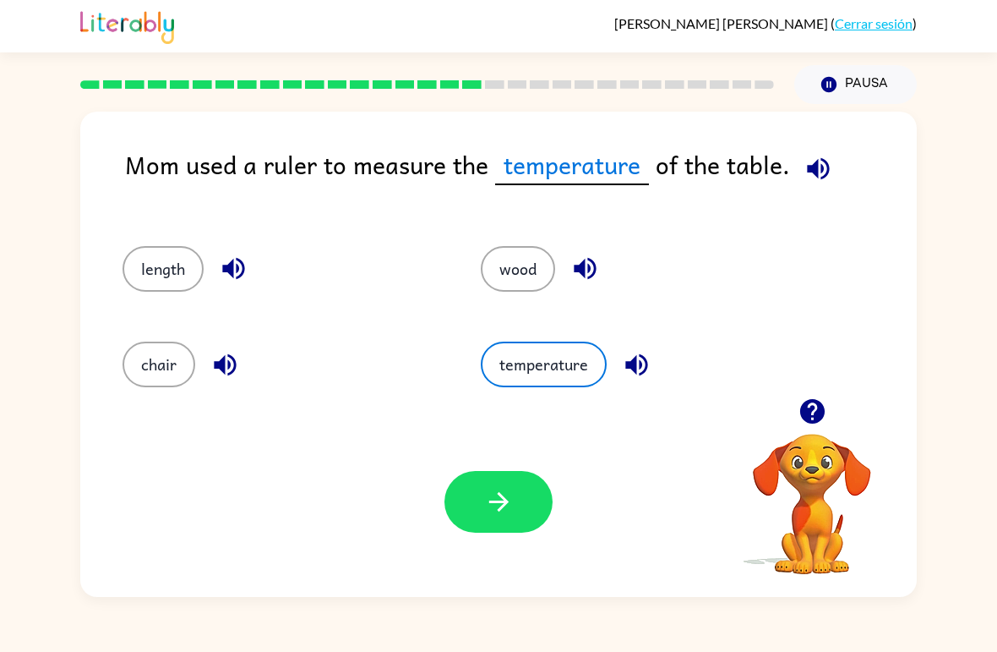
click at [531, 279] on button "wood" at bounding box center [518, 269] width 74 height 46
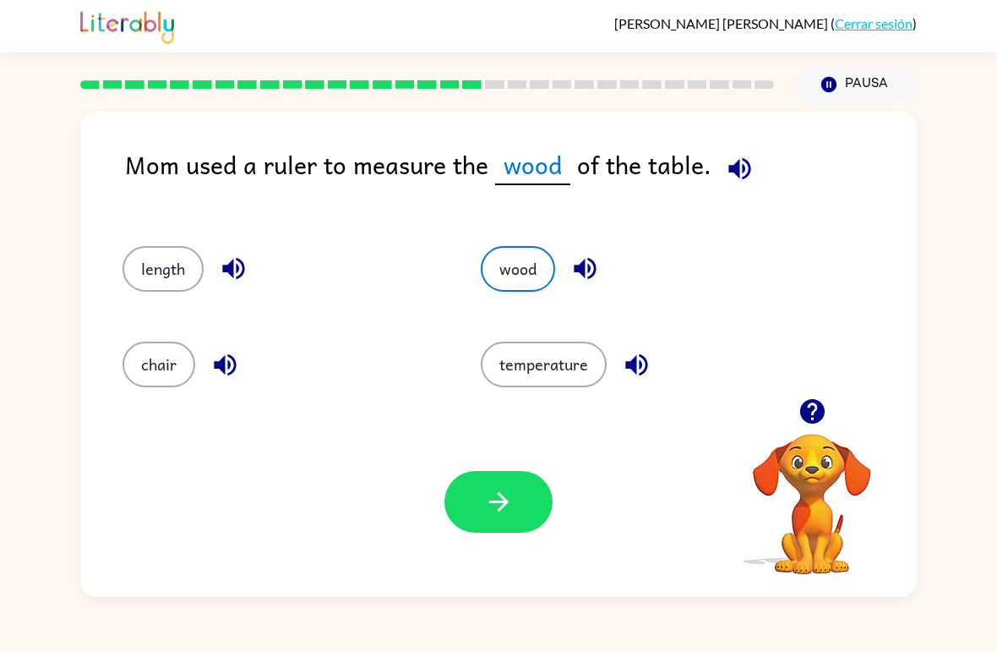
click at [515, 528] on button "button" at bounding box center [499, 502] width 108 height 62
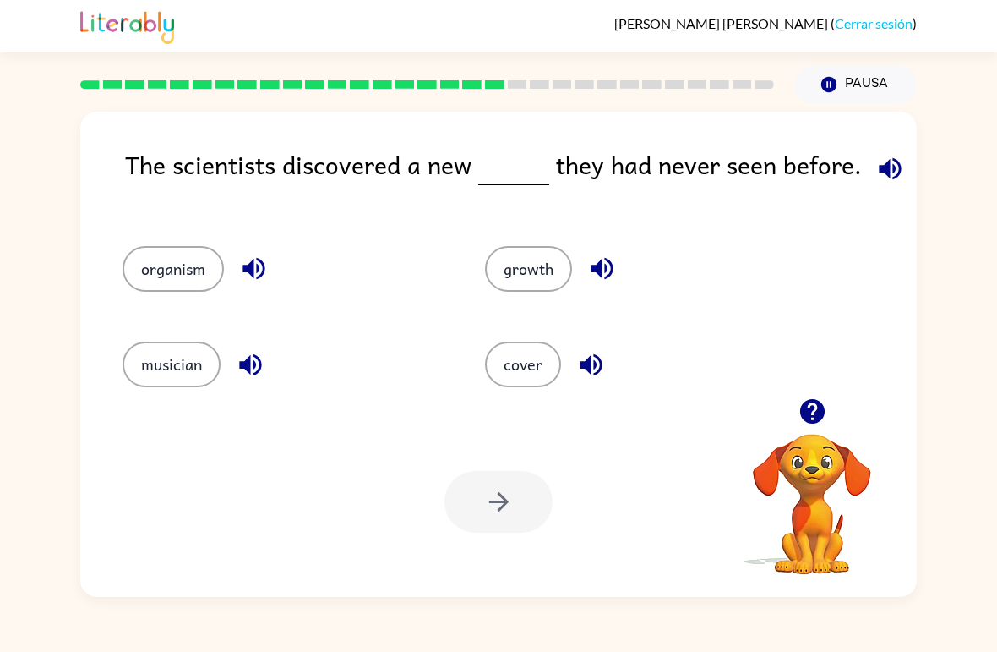
click at [889, 183] on icon "button" at bounding box center [891, 169] width 30 height 30
click at [601, 265] on icon "button" at bounding box center [602, 269] width 22 height 22
click at [588, 273] on icon "button" at bounding box center [602, 269] width 30 height 30
click at [581, 362] on icon "button" at bounding box center [591, 364] width 22 height 22
click at [257, 261] on icon "button" at bounding box center [254, 269] width 22 height 22
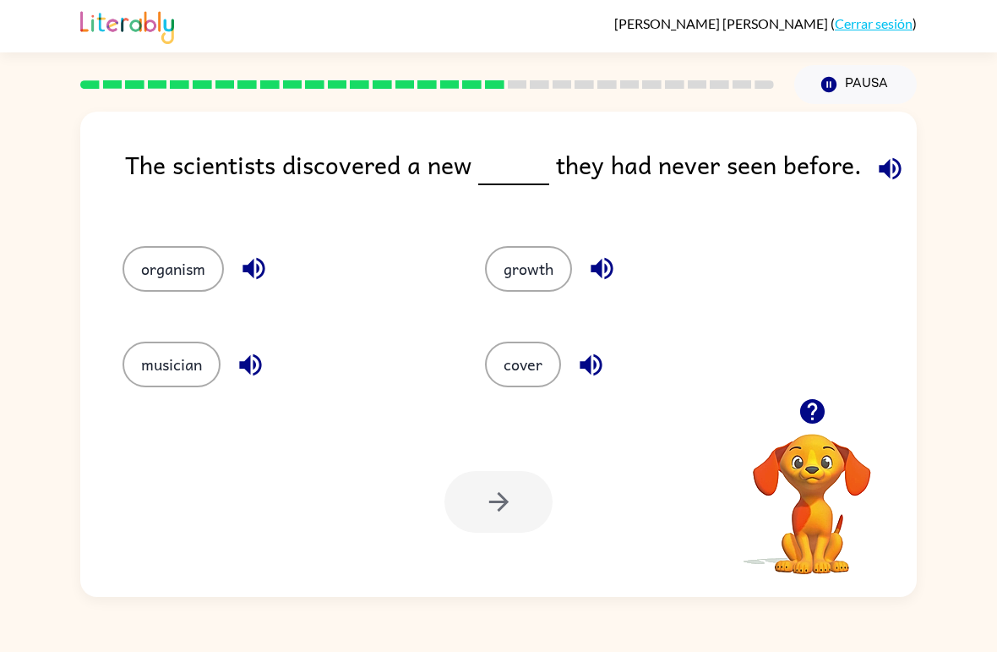
click at [258, 381] on button "button" at bounding box center [250, 364] width 43 height 43
click at [183, 384] on button "musician" at bounding box center [172, 364] width 98 height 46
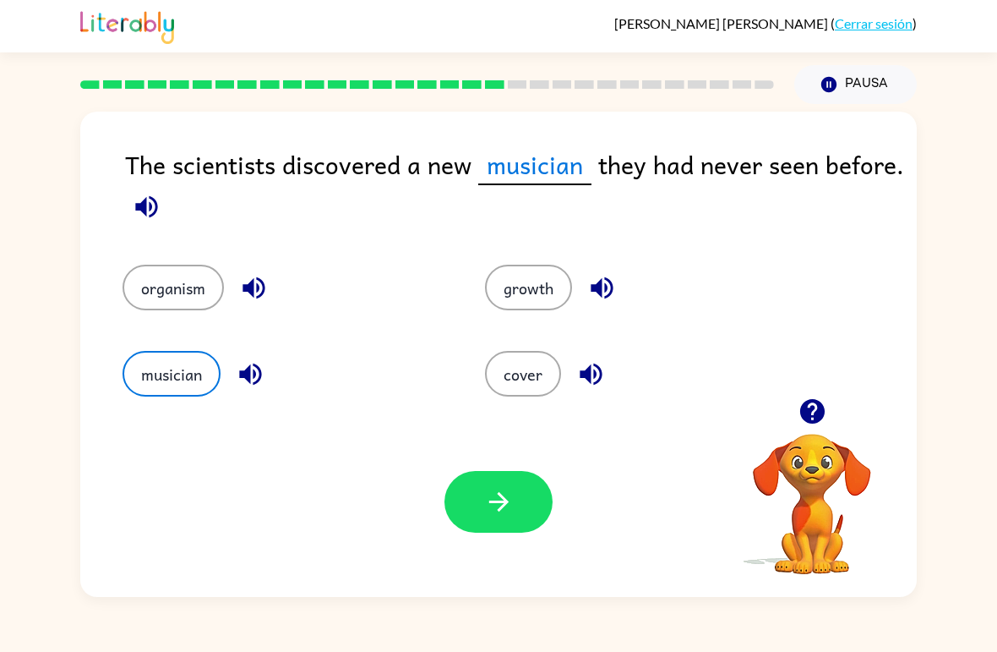
click at [195, 290] on button "organism" at bounding box center [173, 288] width 101 height 46
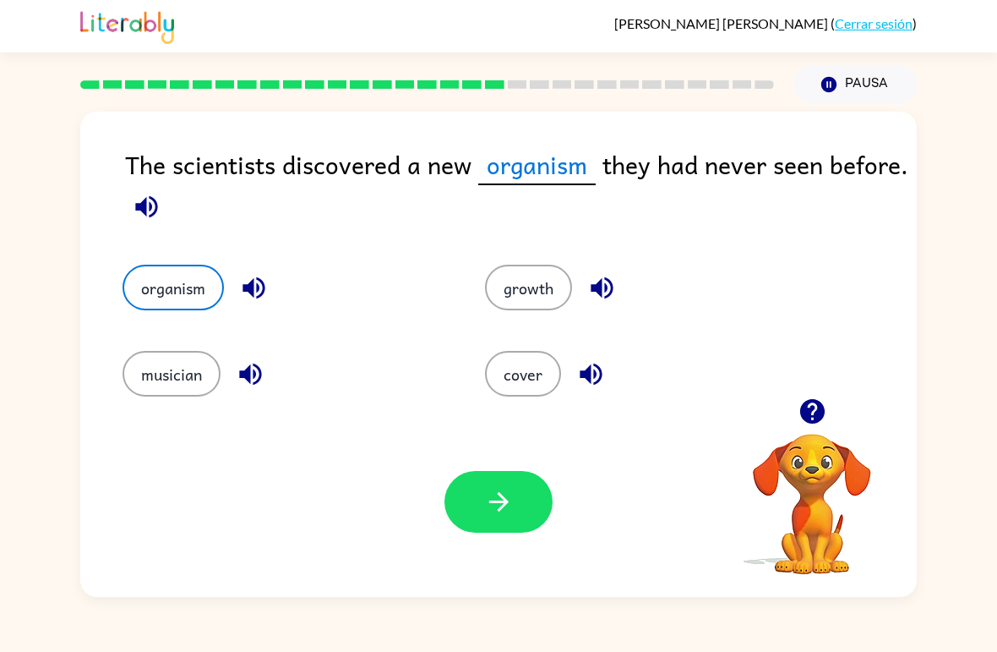
click at [472, 473] on button "button" at bounding box center [499, 502] width 108 height 62
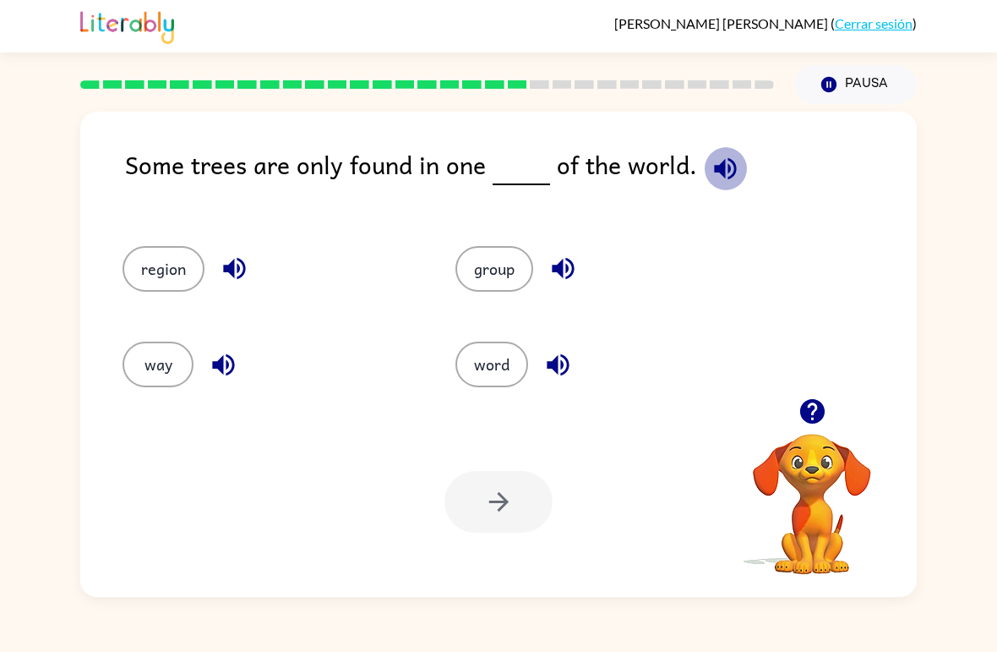
click at [732, 157] on icon "button" at bounding box center [726, 169] width 30 height 30
click at [576, 363] on button "button" at bounding box center [558, 364] width 43 height 43
click at [494, 384] on button "word" at bounding box center [492, 364] width 73 height 46
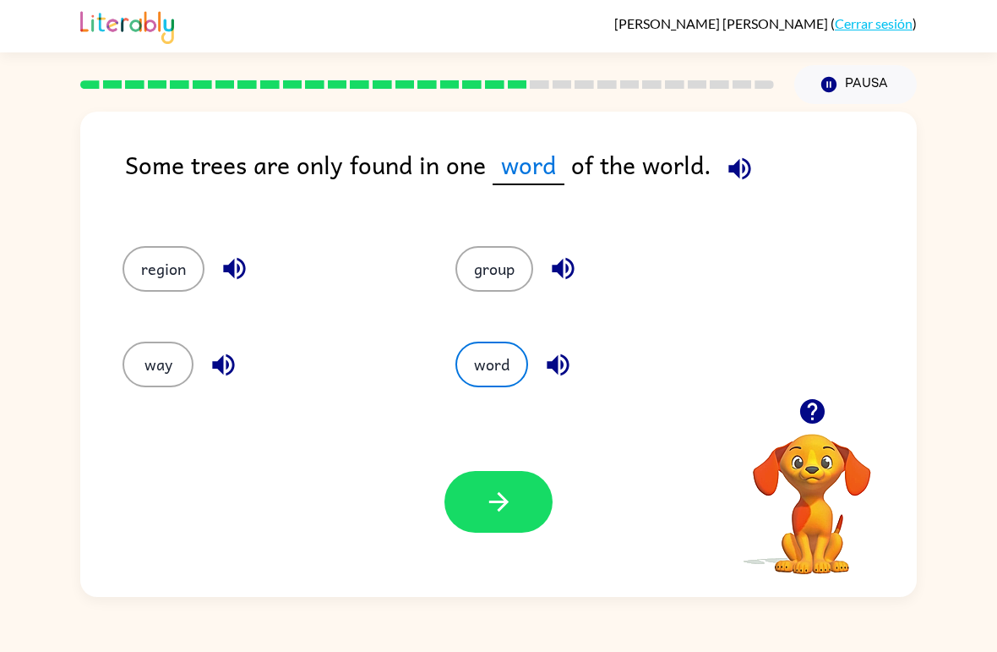
click at [493, 289] on button "group" at bounding box center [495, 269] width 78 height 46
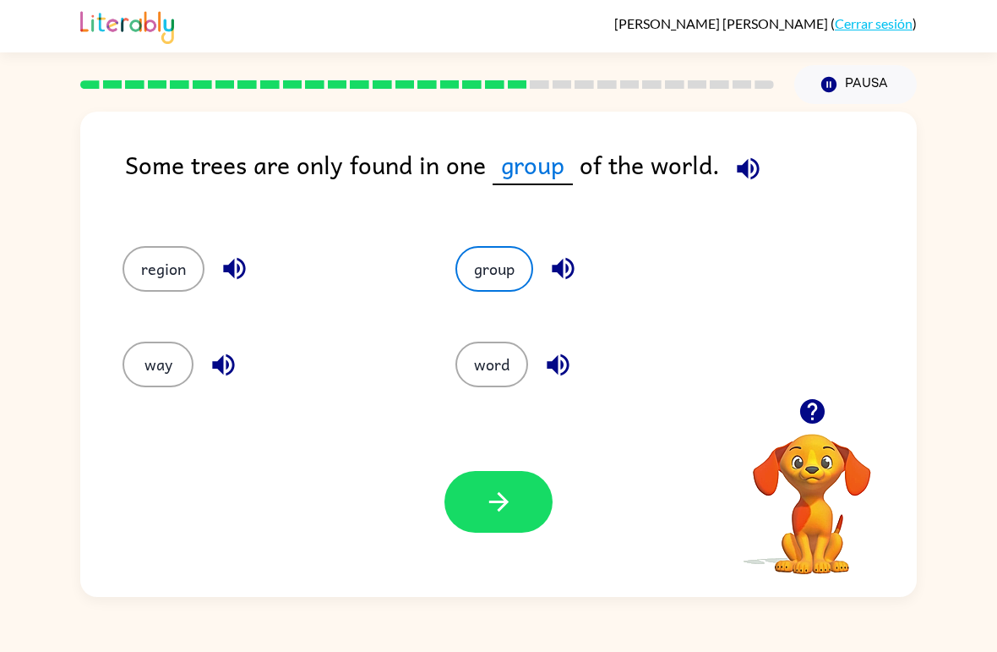
click at [559, 267] on icon "button" at bounding box center [563, 269] width 22 height 22
click at [527, 521] on button "button" at bounding box center [499, 502] width 108 height 62
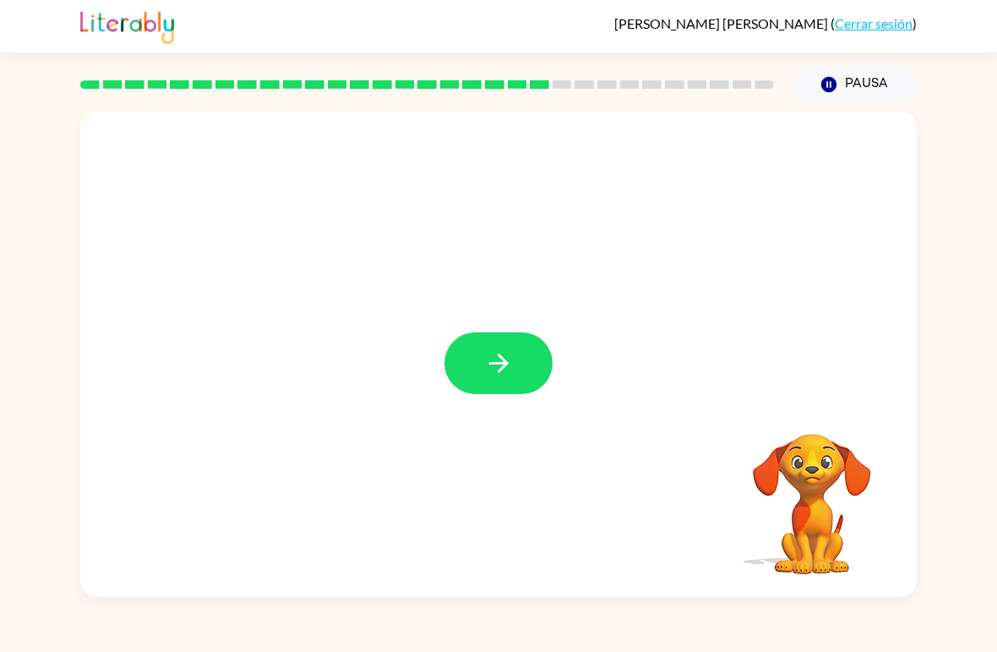
click at [507, 368] on icon "button" at bounding box center [499, 363] width 30 height 30
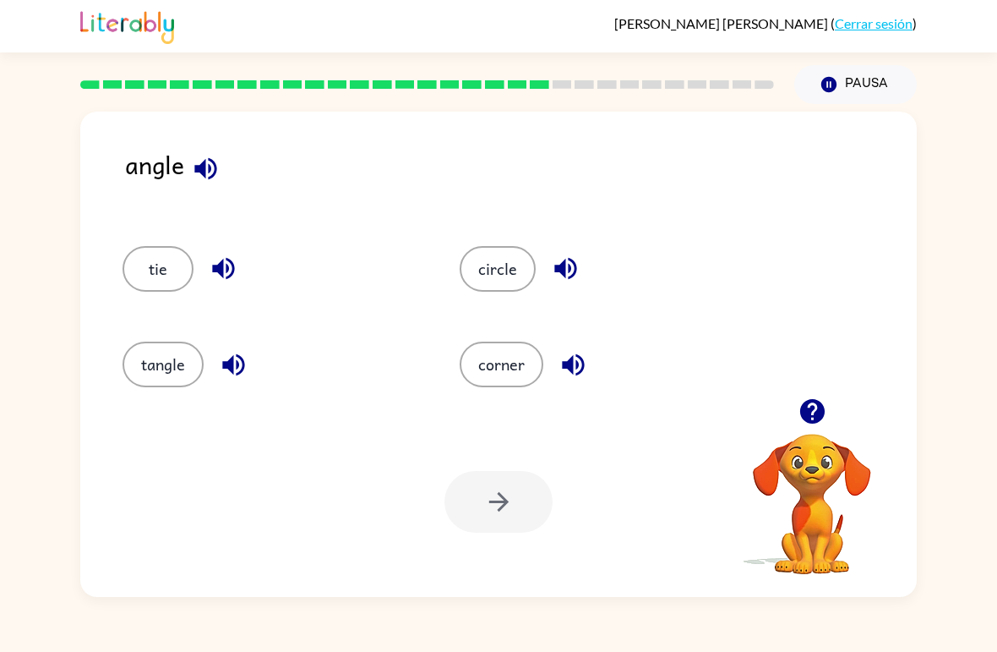
click at [216, 172] on icon "button" at bounding box center [205, 168] width 22 height 22
click at [219, 267] on icon "button" at bounding box center [223, 269] width 22 height 22
click at [232, 373] on icon "button" at bounding box center [233, 364] width 22 height 22
click at [553, 271] on icon "button" at bounding box center [566, 269] width 30 height 30
click at [573, 368] on icon "button" at bounding box center [574, 365] width 30 height 30
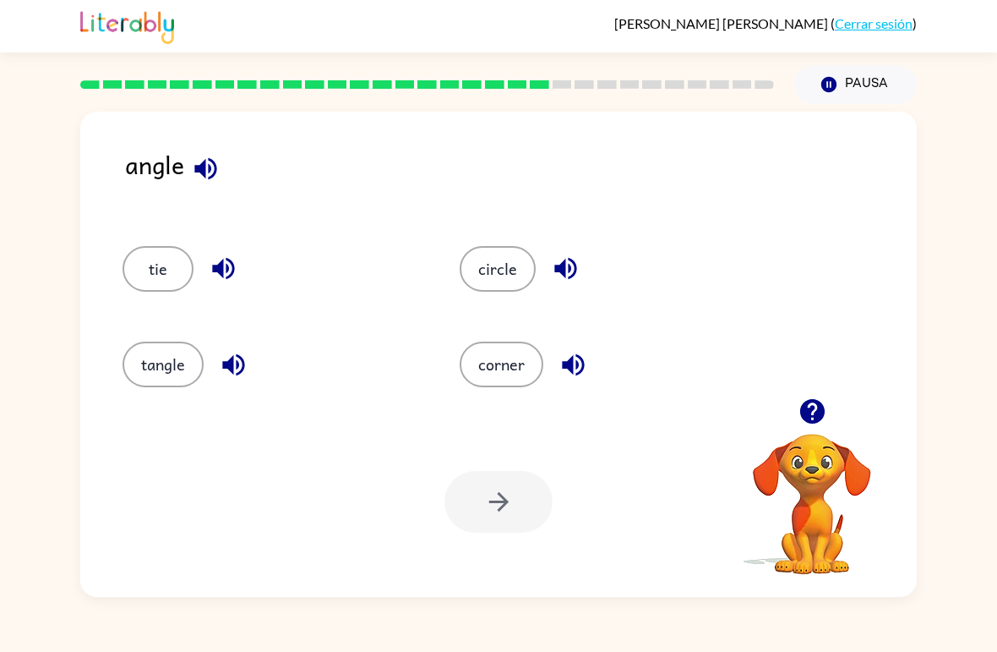
click at [179, 376] on button "tangle" at bounding box center [163, 364] width 81 height 46
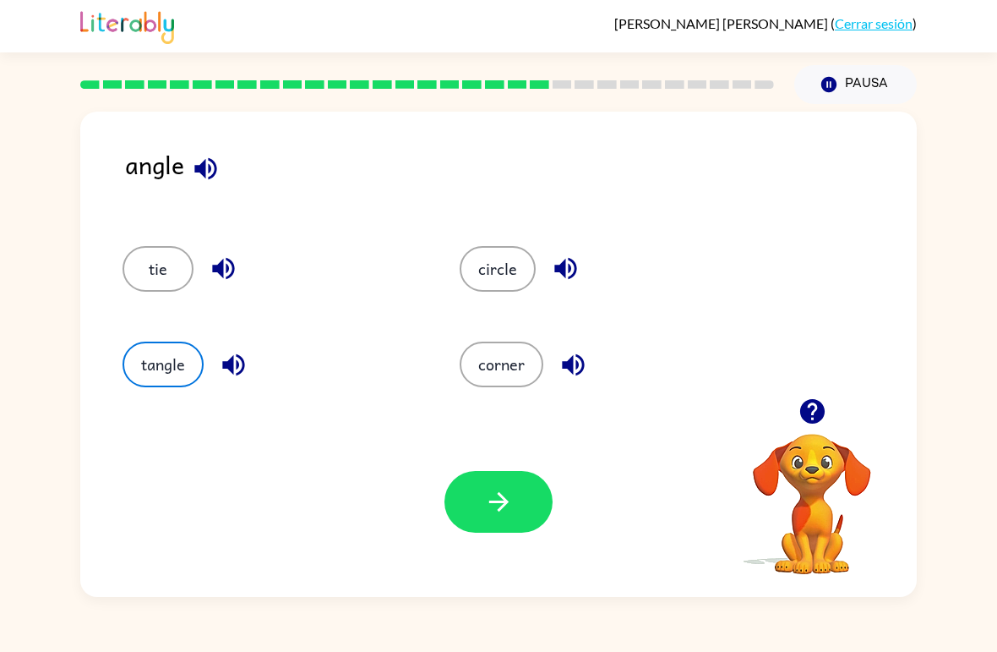
click at [499, 368] on button "corner" at bounding box center [502, 364] width 84 height 46
click at [532, 462] on div "Tu navegador debe admitir la reproducción de archivos .mp4 para usar Literably.…" at bounding box center [498, 502] width 837 height 190
click at [504, 377] on button "corner" at bounding box center [502, 364] width 84 height 46
click at [510, 505] on icon "button" at bounding box center [499, 502] width 30 height 30
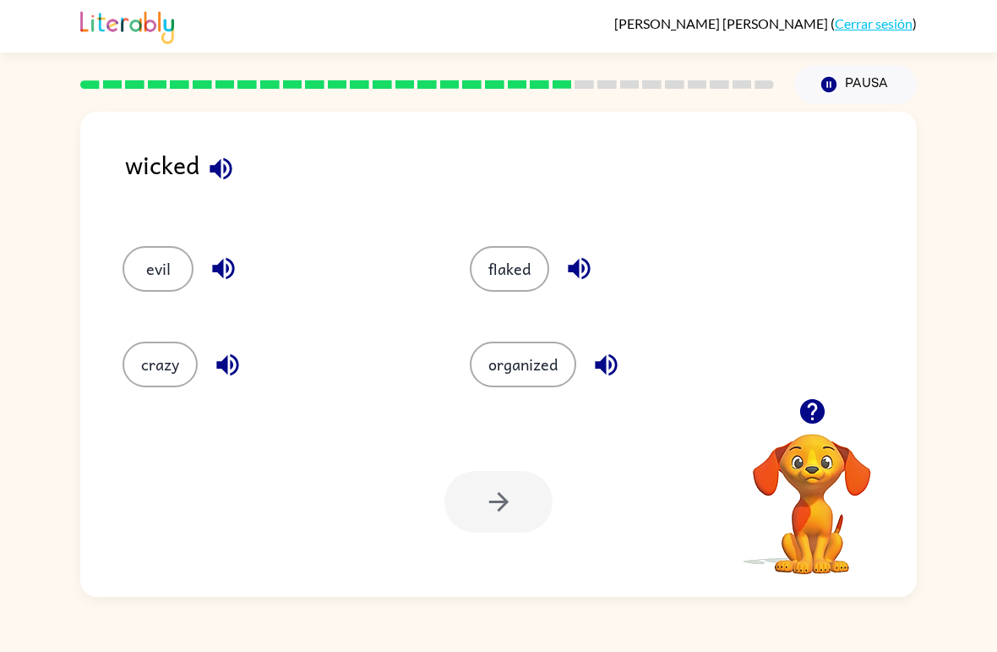
click at [234, 171] on icon "button" at bounding box center [221, 169] width 30 height 30
click at [168, 270] on button "evil" at bounding box center [158, 269] width 71 height 46
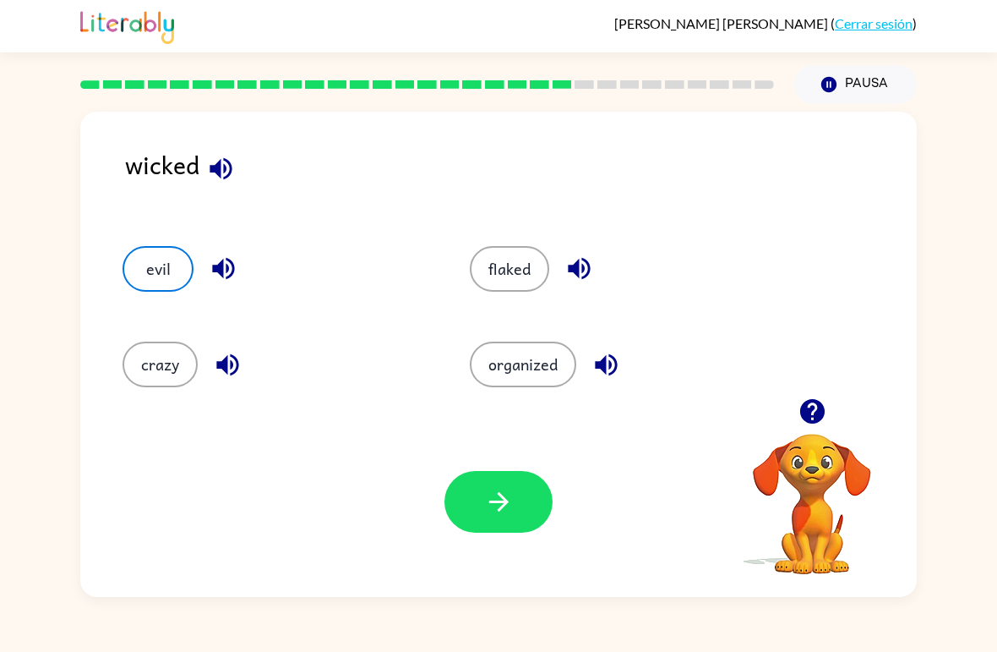
click at [489, 503] on icon "button" at bounding box center [497, 501] width 19 height 19
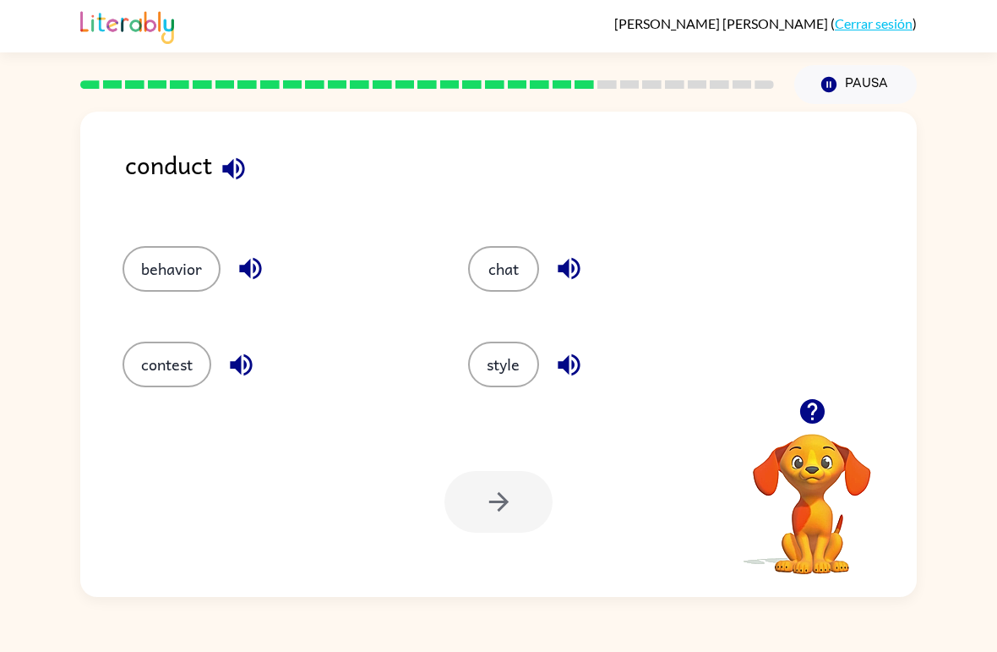
click at [237, 177] on icon "button" at bounding box center [234, 169] width 30 height 30
click at [173, 362] on button "contest" at bounding box center [167, 364] width 89 height 46
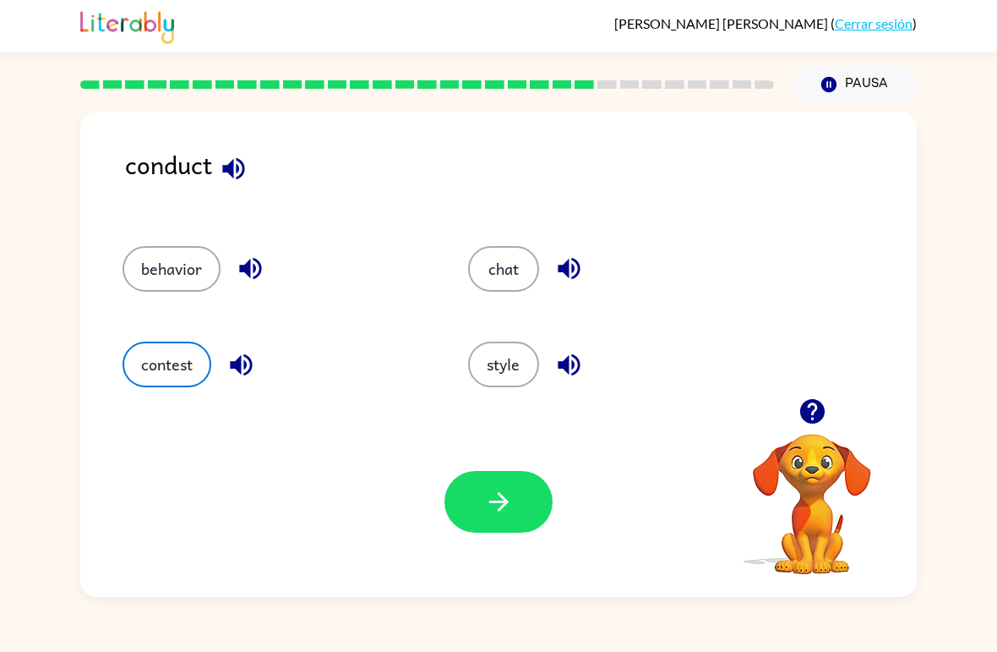
click at [243, 369] on icon "button" at bounding box center [241, 365] width 30 height 30
click at [510, 505] on icon "button" at bounding box center [499, 502] width 30 height 30
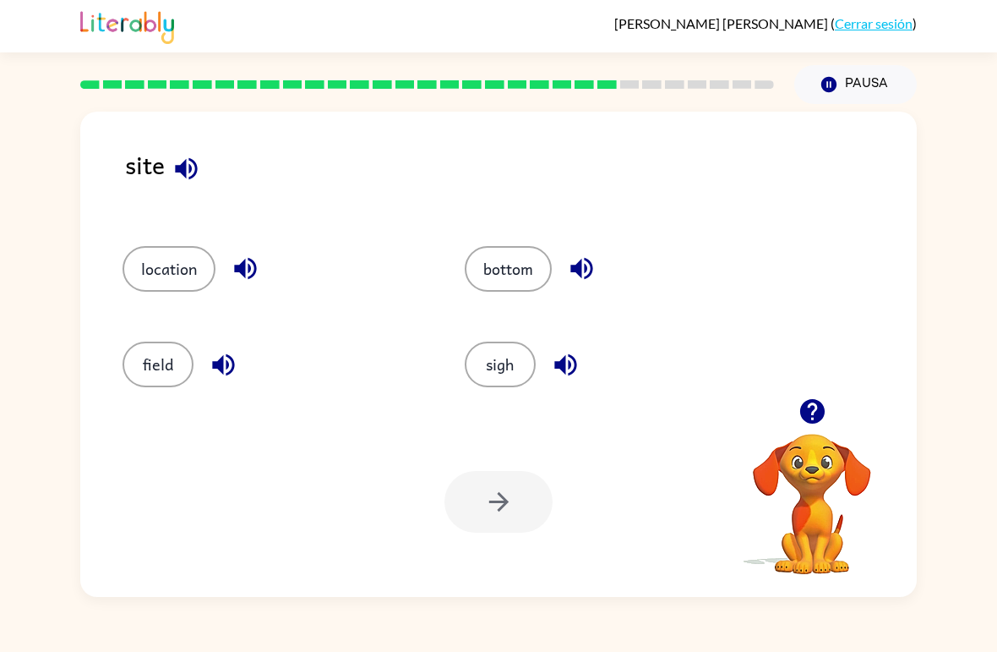
click at [181, 164] on icon "button" at bounding box center [187, 169] width 30 height 30
click at [499, 345] on button "sigh" at bounding box center [500, 364] width 71 height 46
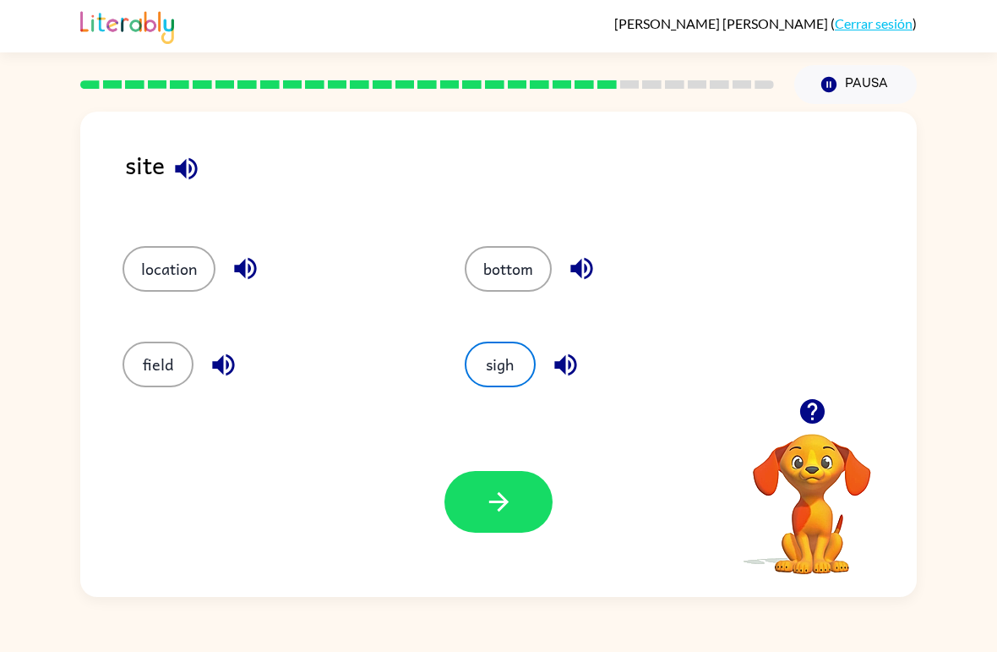
click at [558, 368] on icon "button" at bounding box center [565, 364] width 22 height 22
click at [499, 498] on icon "button" at bounding box center [499, 502] width 30 height 30
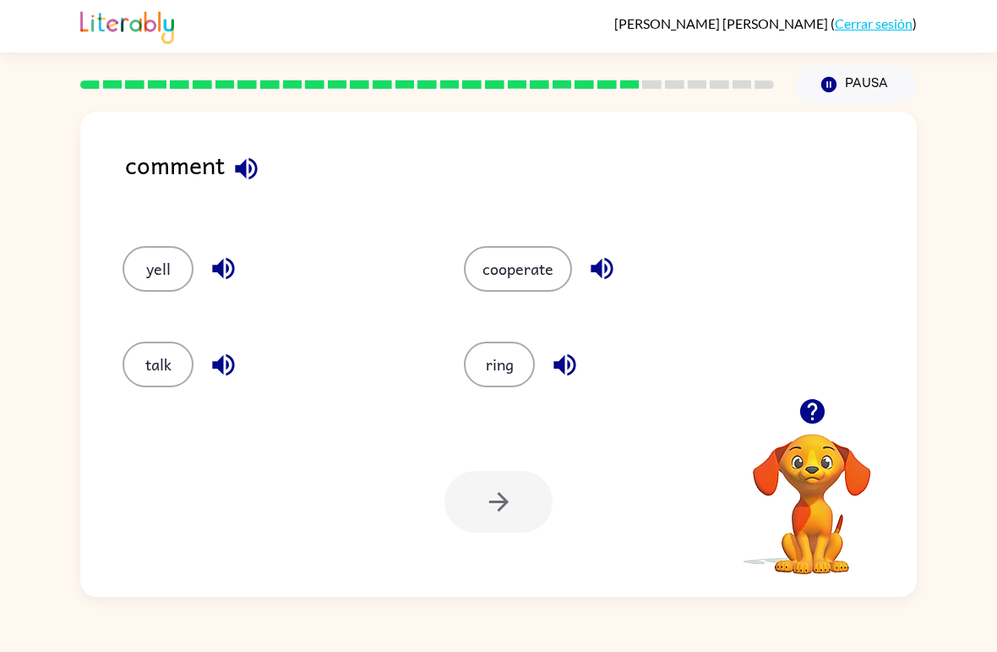
click at [257, 166] on icon "button" at bounding box center [246, 168] width 22 height 22
click at [603, 264] on icon "button" at bounding box center [602, 269] width 30 height 30
click at [512, 253] on button "cooperate" at bounding box center [518, 269] width 108 height 46
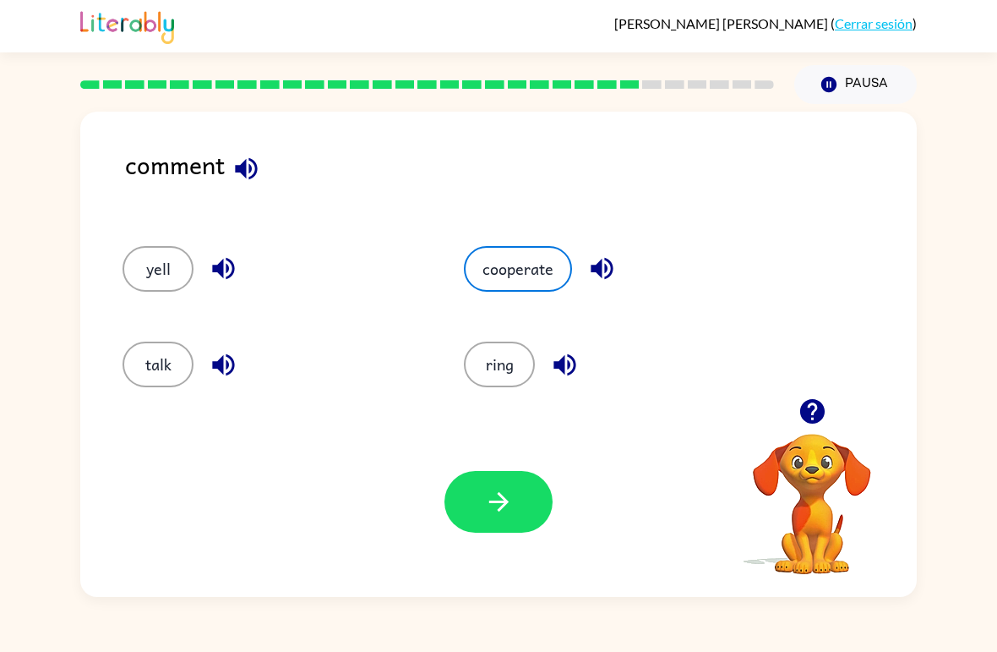
click at [502, 478] on button "button" at bounding box center [499, 502] width 108 height 62
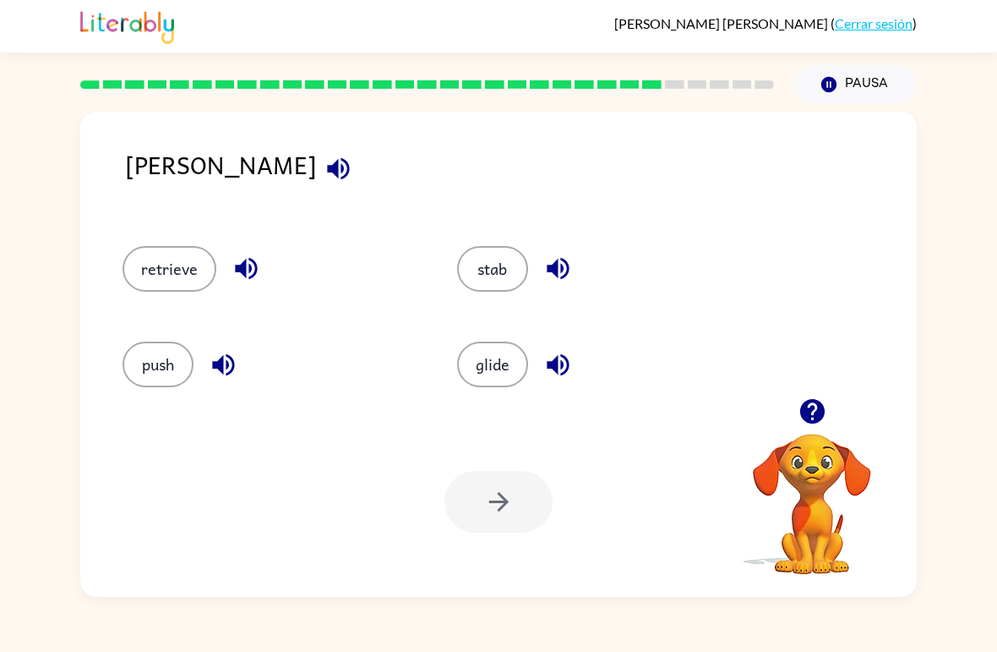
click at [327, 163] on icon "button" at bounding box center [338, 168] width 22 height 22
click at [252, 270] on icon "button" at bounding box center [247, 269] width 30 height 30
click at [237, 365] on icon "button" at bounding box center [224, 365] width 30 height 30
click at [553, 273] on icon "button" at bounding box center [558, 269] width 22 height 22
click at [559, 369] on icon "button" at bounding box center [558, 365] width 30 height 30
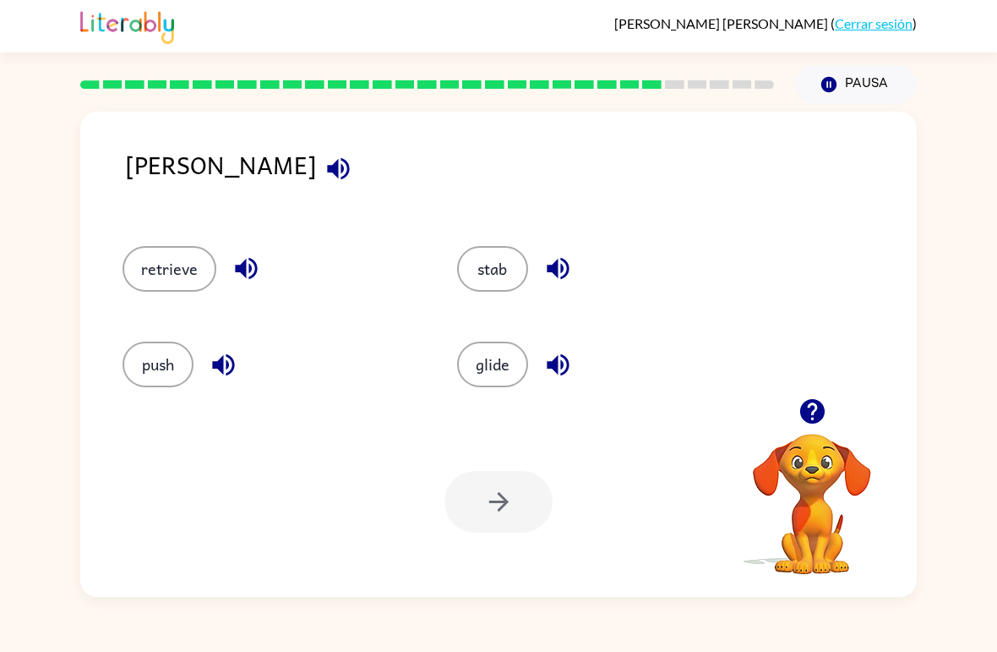
click at [519, 356] on button "glide" at bounding box center [492, 364] width 71 height 46
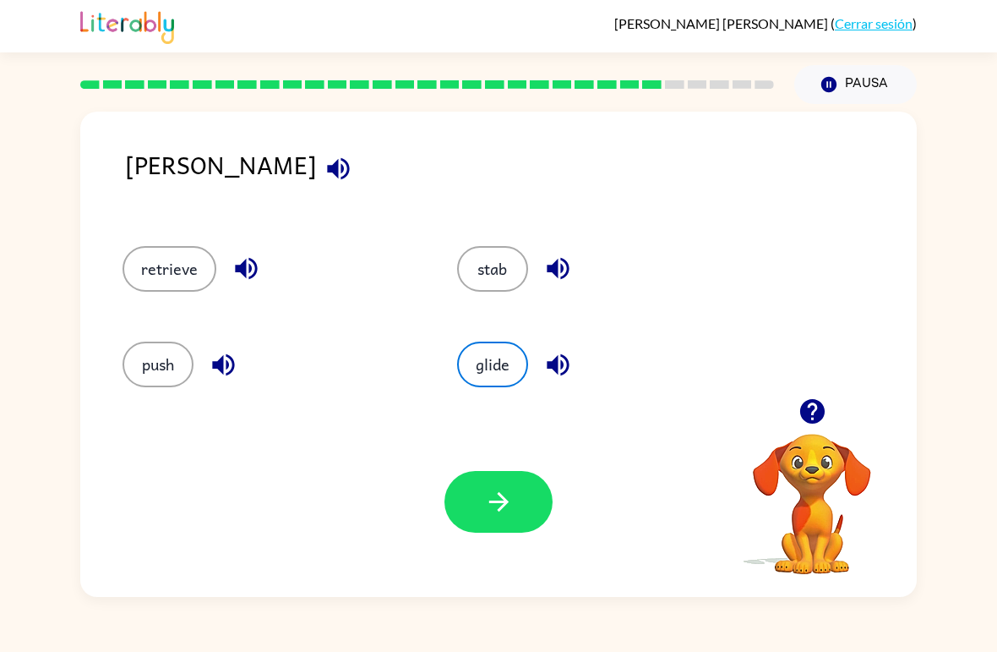
click at [505, 502] on icon "button" at bounding box center [497, 501] width 19 height 19
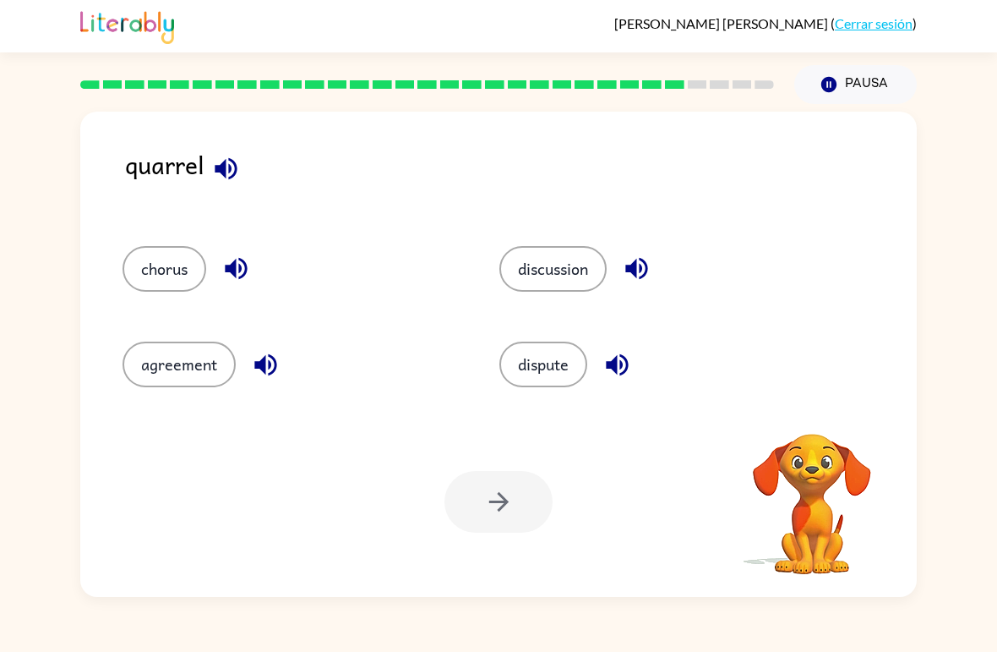
click at [224, 172] on icon "button" at bounding box center [226, 168] width 22 height 22
click at [821, 475] on video "Tu navegador debe admitir la reproducción de archivos .mp4 para usar Literably.…" at bounding box center [812, 491] width 169 height 169
click at [809, 535] on video "Tu navegador debe admitir la reproducción de archivos .mp4 para usar Literably.…" at bounding box center [812, 491] width 169 height 169
click at [222, 172] on icon "button" at bounding box center [226, 168] width 22 height 22
click at [232, 177] on icon "button" at bounding box center [226, 168] width 22 height 22
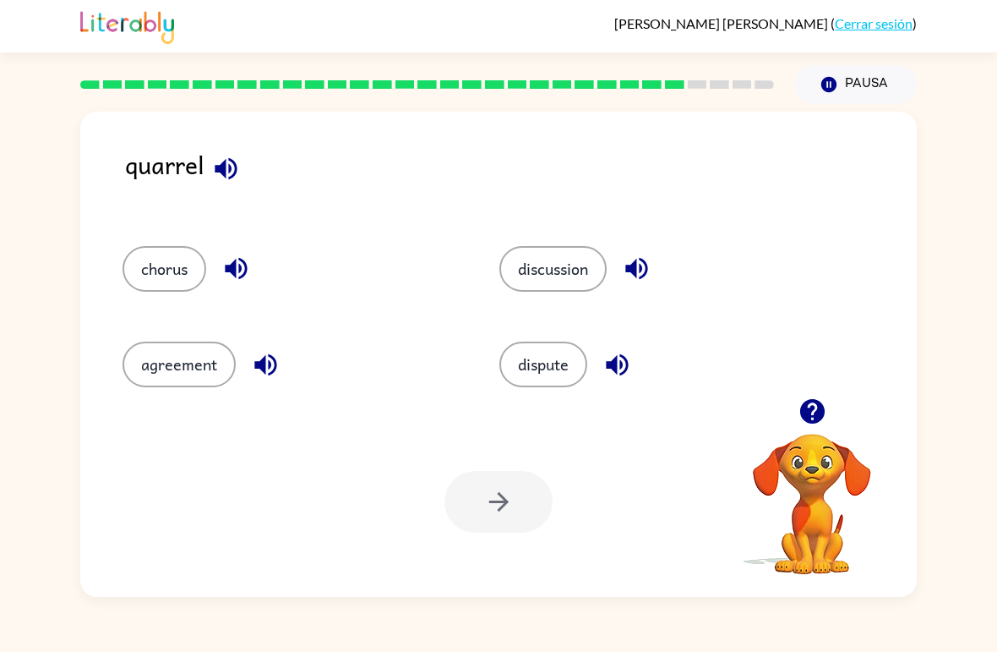
click at [536, 269] on button "discussion" at bounding box center [552, 269] width 107 height 46
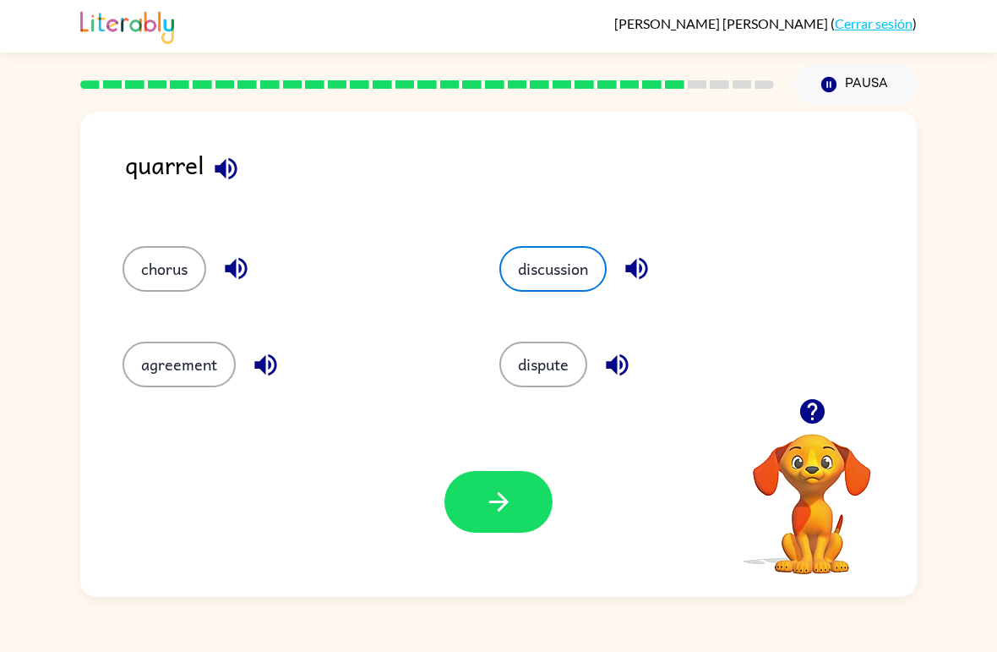
click at [523, 507] on button "button" at bounding box center [499, 502] width 108 height 62
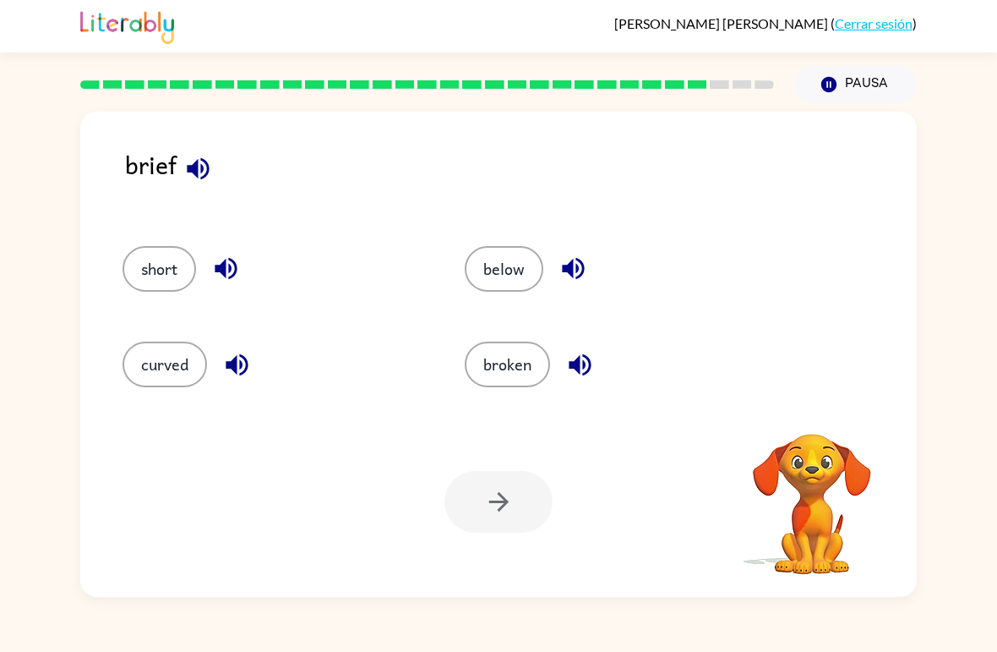
click at [202, 161] on icon "button" at bounding box center [198, 168] width 22 height 22
click at [567, 257] on icon "button" at bounding box center [574, 269] width 30 height 30
click at [577, 375] on icon "button" at bounding box center [580, 365] width 30 height 30
click at [246, 368] on icon "button" at bounding box center [237, 365] width 30 height 30
click at [223, 269] on icon "button" at bounding box center [226, 269] width 22 height 22
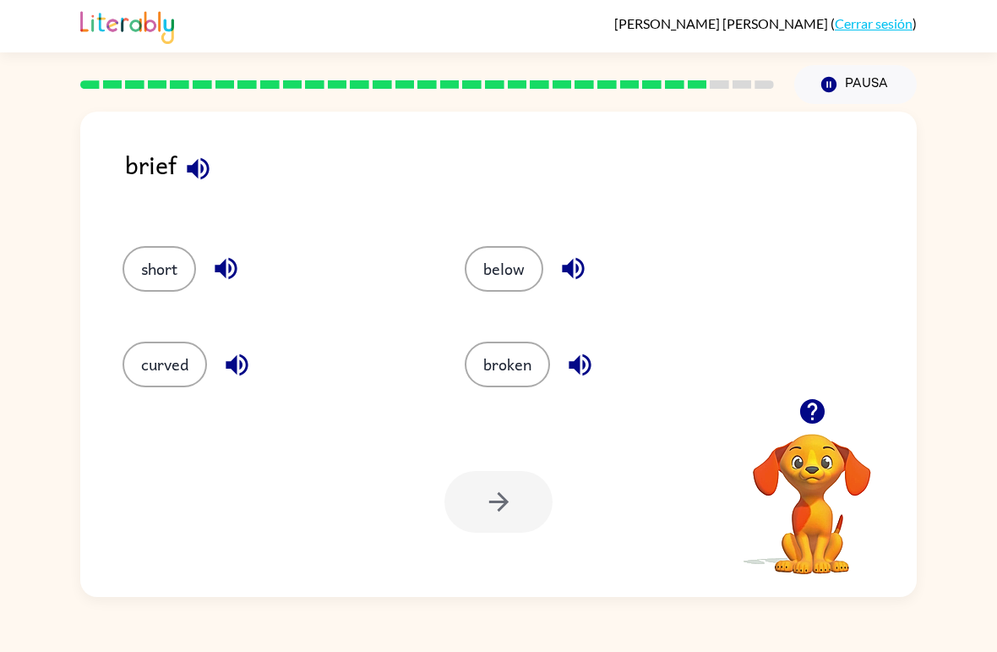
click at [525, 362] on button "broken" at bounding box center [507, 364] width 85 height 46
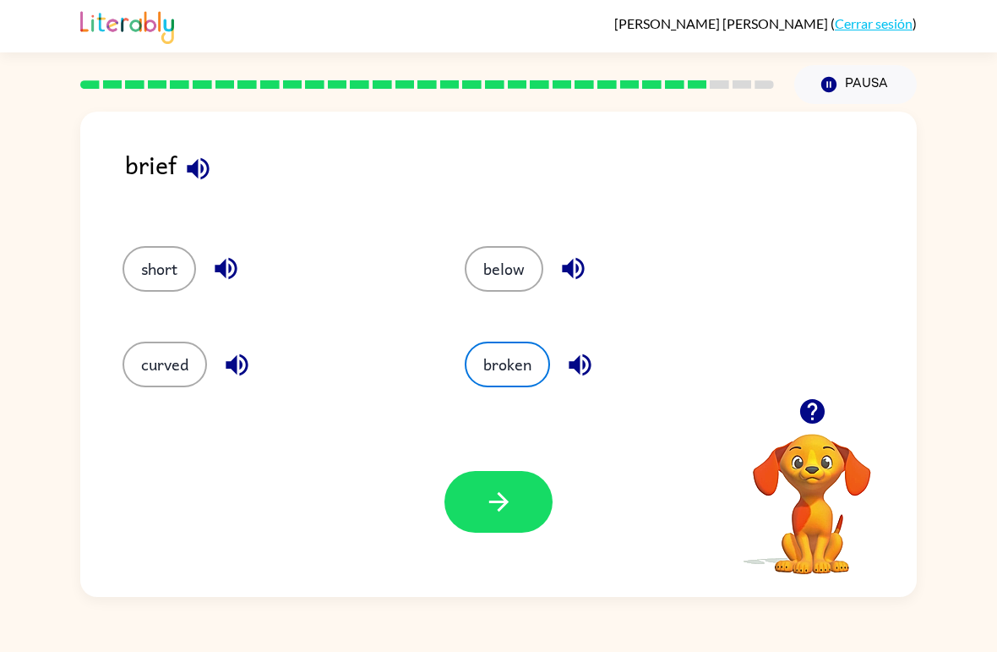
click at [513, 513] on icon "button" at bounding box center [499, 502] width 30 height 30
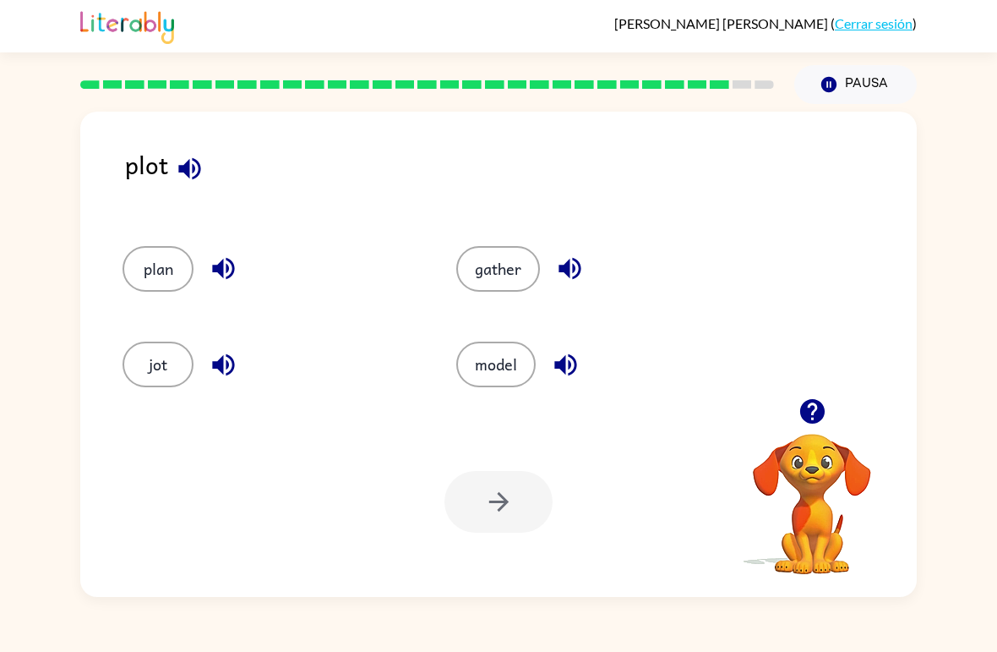
click at [198, 169] on icon "button" at bounding box center [190, 169] width 30 height 30
click at [162, 277] on button "plan" at bounding box center [158, 269] width 71 height 46
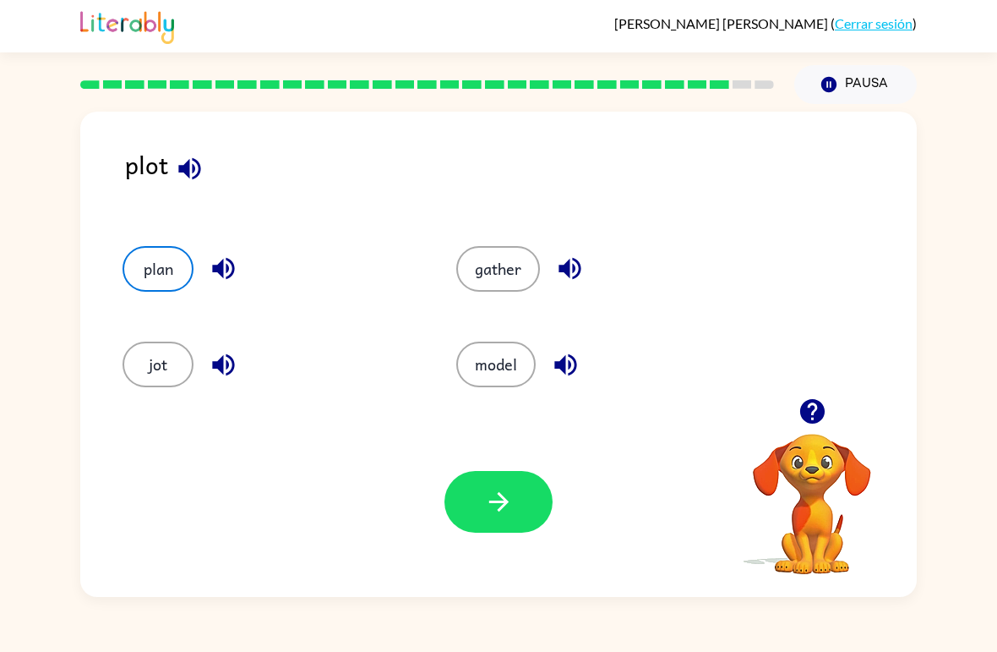
click at [228, 272] on icon "button" at bounding box center [223, 269] width 22 height 22
click at [517, 521] on button "button" at bounding box center [499, 502] width 108 height 62
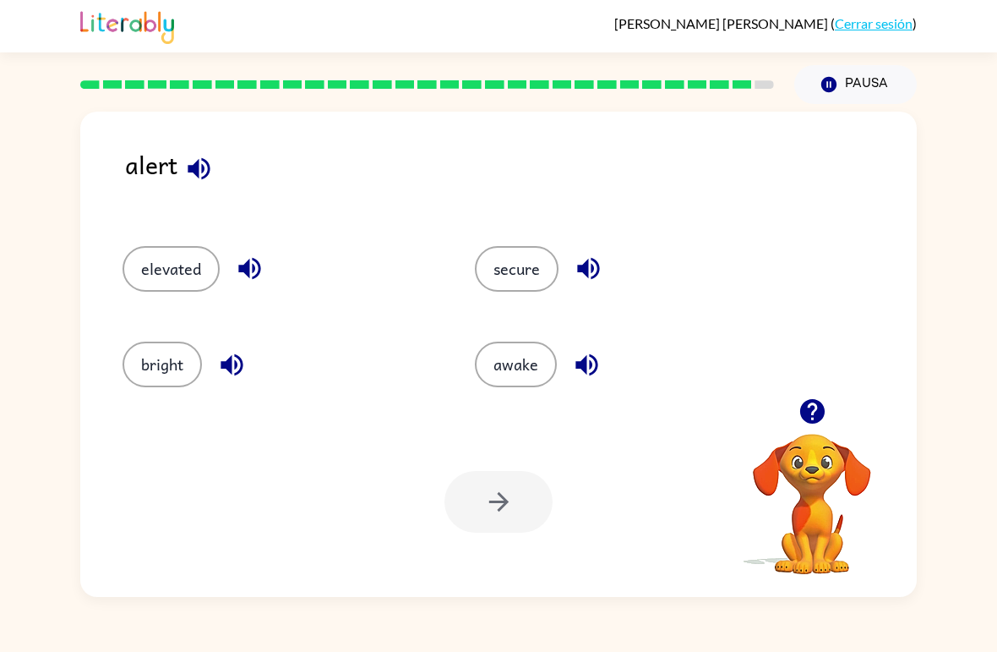
click at [210, 163] on icon "button" at bounding box center [199, 169] width 30 height 30
click at [215, 161] on button "button" at bounding box center [198, 168] width 43 height 43
click at [595, 274] on icon "button" at bounding box center [589, 269] width 30 height 30
click at [233, 270] on button "button" at bounding box center [249, 268] width 43 height 43
click at [249, 369] on button "button" at bounding box center [231, 364] width 43 height 43
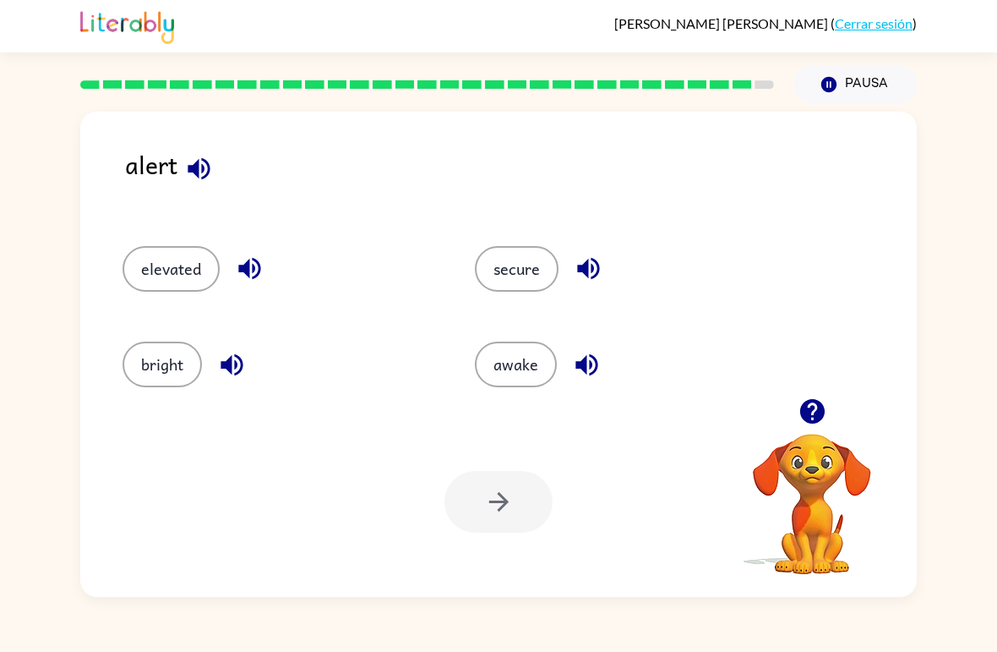
click at [594, 365] on icon "button" at bounding box center [587, 365] width 30 height 30
click at [507, 525] on div at bounding box center [499, 502] width 108 height 62
click at [526, 360] on button "awake" at bounding box center [516, 364] width 82 height 46
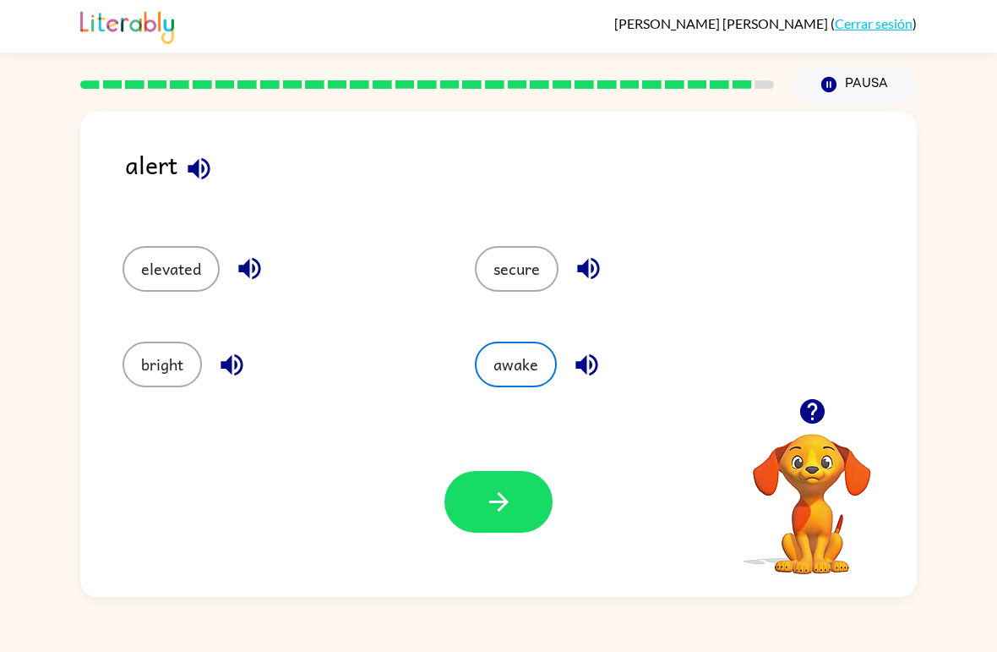
click at [514, 483] on button "button" at bounding box center [499, 502] width 108 height 62
